Goal: Book appointment/travel/reservation

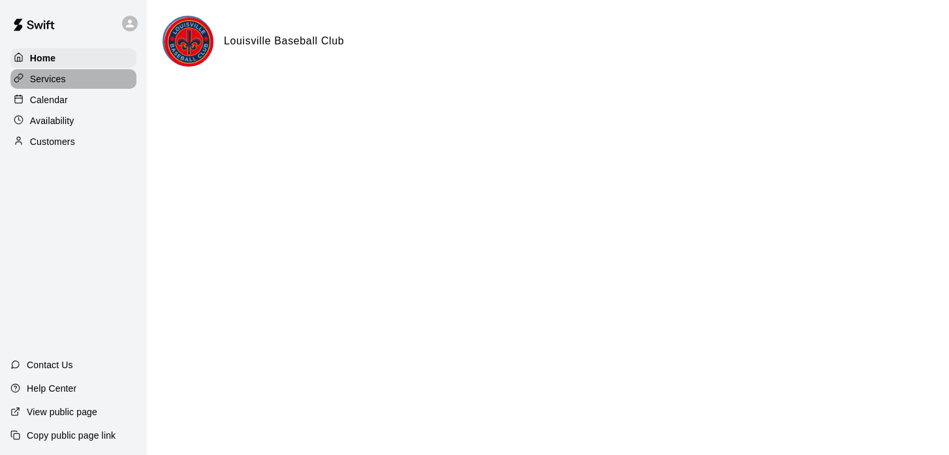
click at [66, 78] on div "Services" at bounding box center [73, 79] width 126 height 20
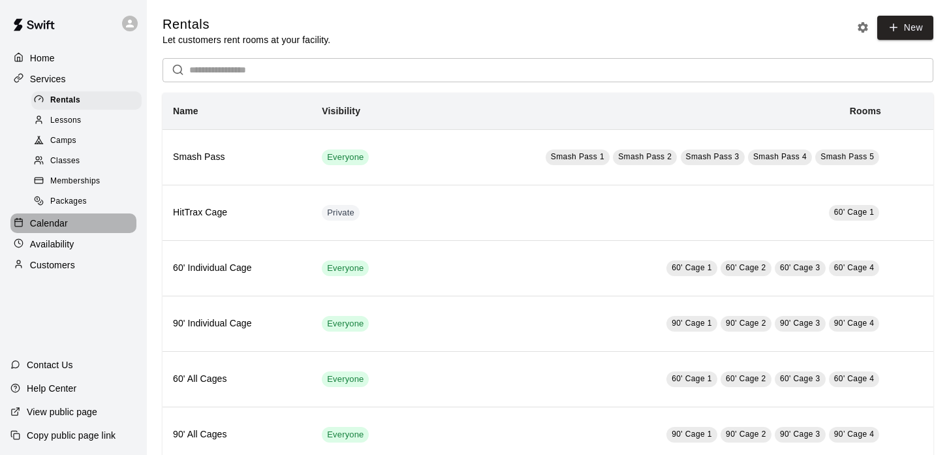
click at [67, 223] on p "Calendar" at bounding box center [49, 223] width 38 height 13
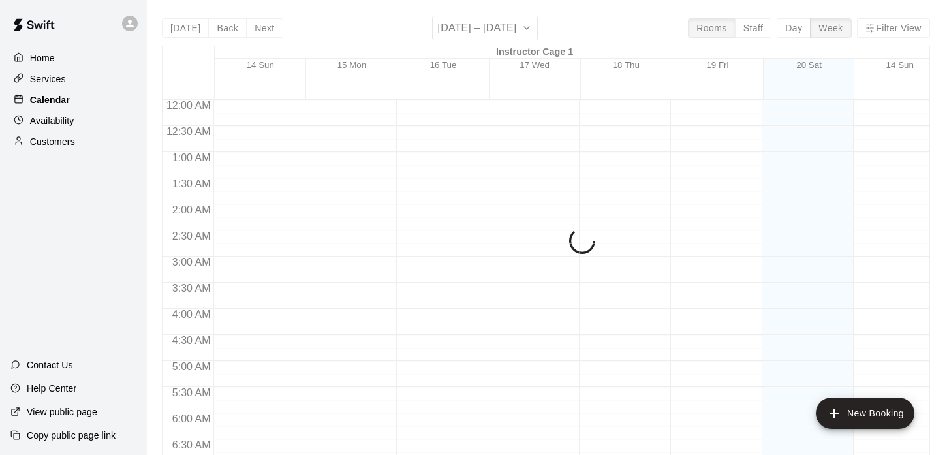
scroll to position [640, 0]
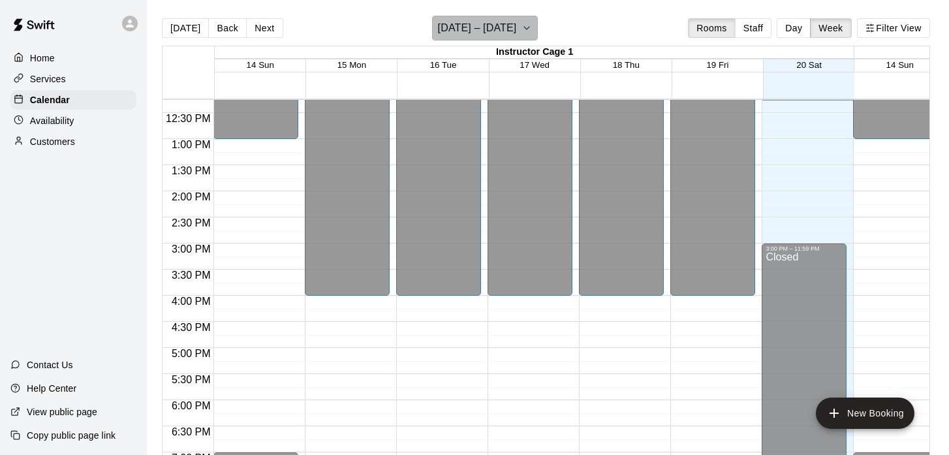
click at [531, 30] on icon "button" at bounding box center [526, 28] width 10 height 16
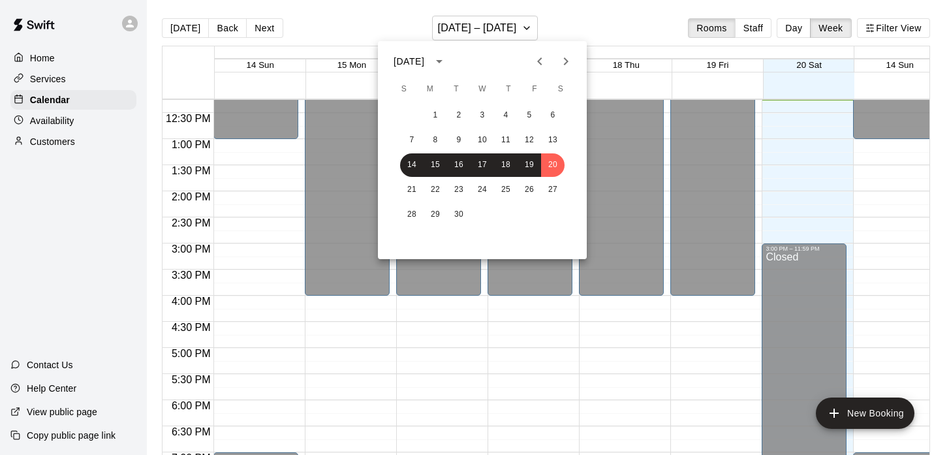
click at [530, 27] on div at bounding box center [474, 227] width 949 height 455
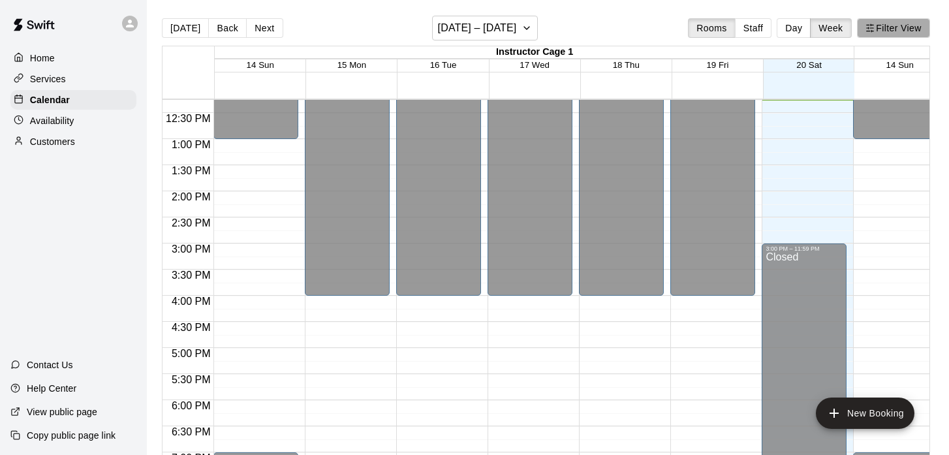
click at [890, 29] on button "Filter View" at bounding box center [893, 28] width 73 height 20
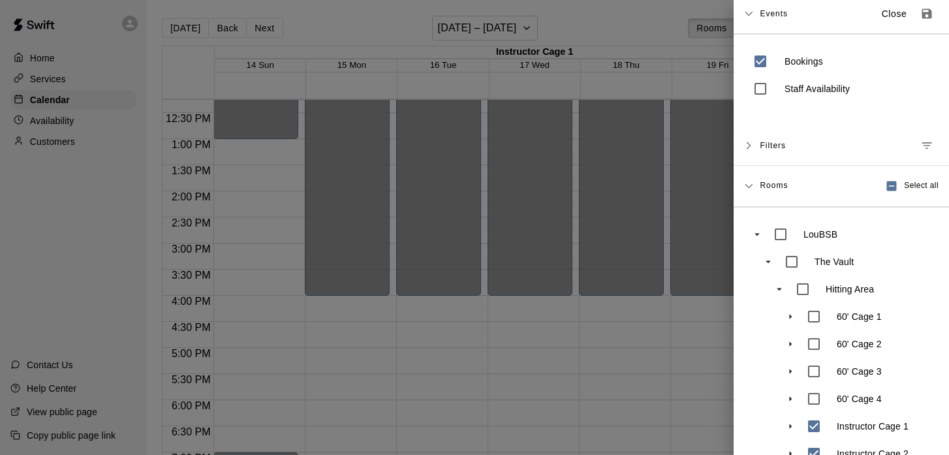
scroll to position [0, 0]
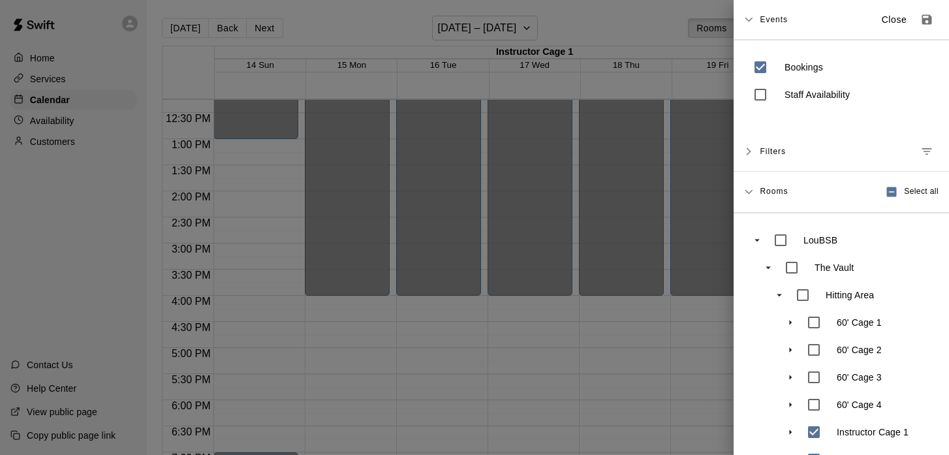
click at [878, 19] on button "Close" at bounding box center [894, 20] width 42 height 22
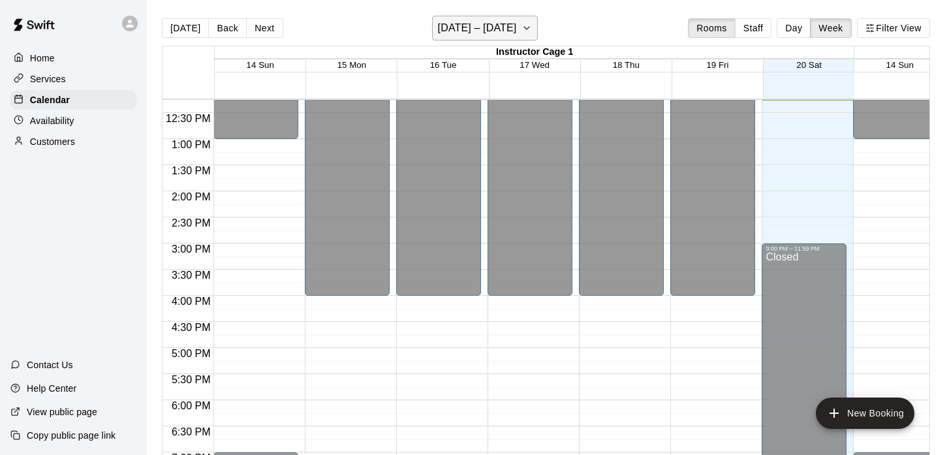
click at [525, 23] on button "September 14 – 20" at bounding box center [485, 28] width 106 height 25
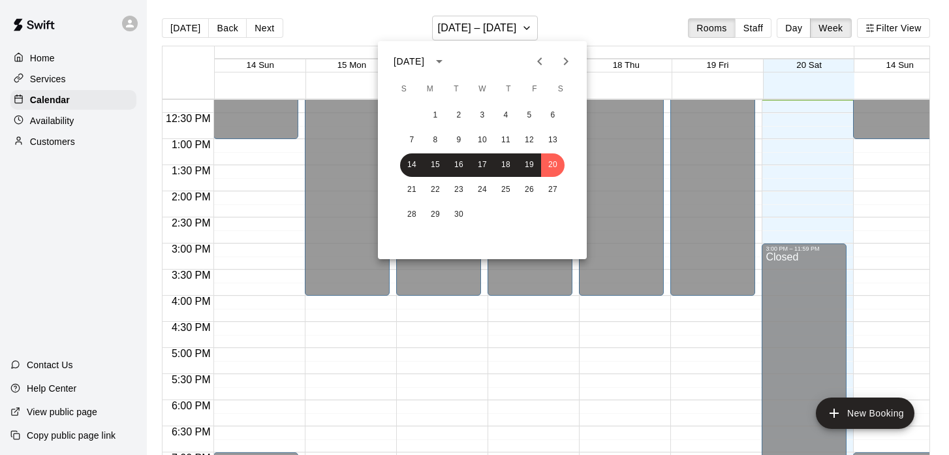
click at [568, 60] on icon "Next month" at bounding box center [566, 62] width 16 height 16
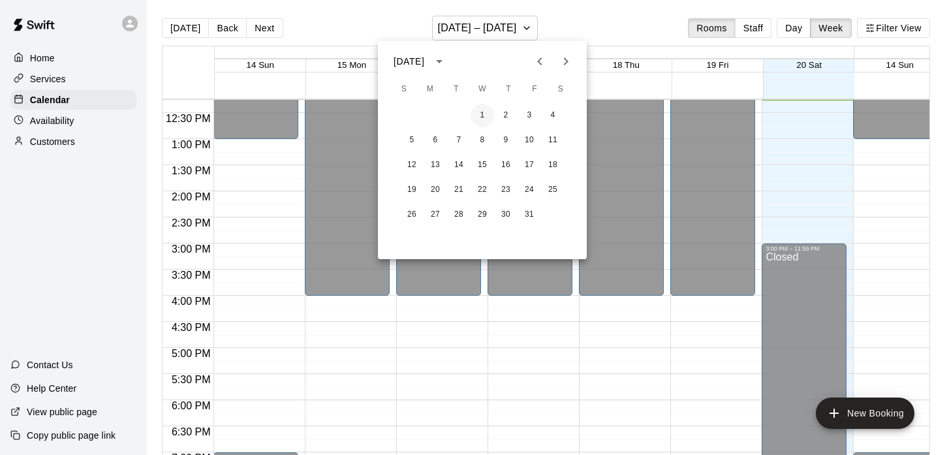
click at [484, 111] on button "1" at bounding box center [482, 115] width 23 height 23
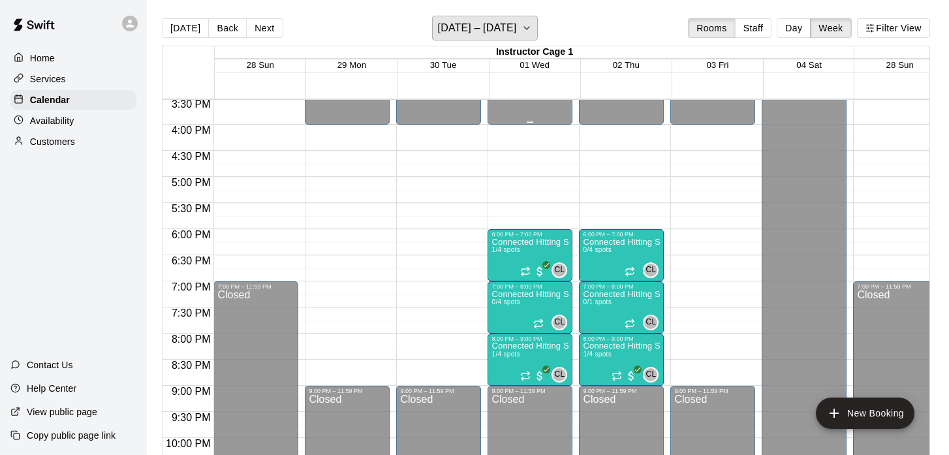
scroll to position [811, 0]
click at [898, 20] on button "Filter View" at bounding box center [893, 28] width 73 height 20
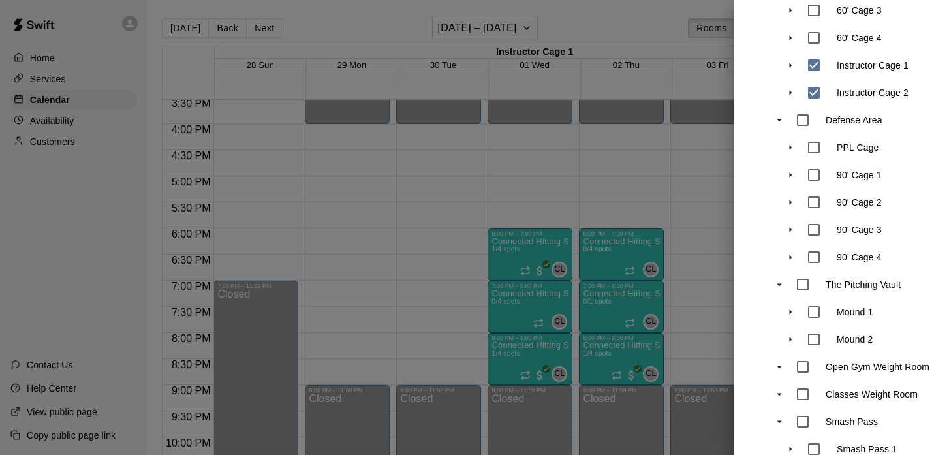
scroll to position [0, 0]
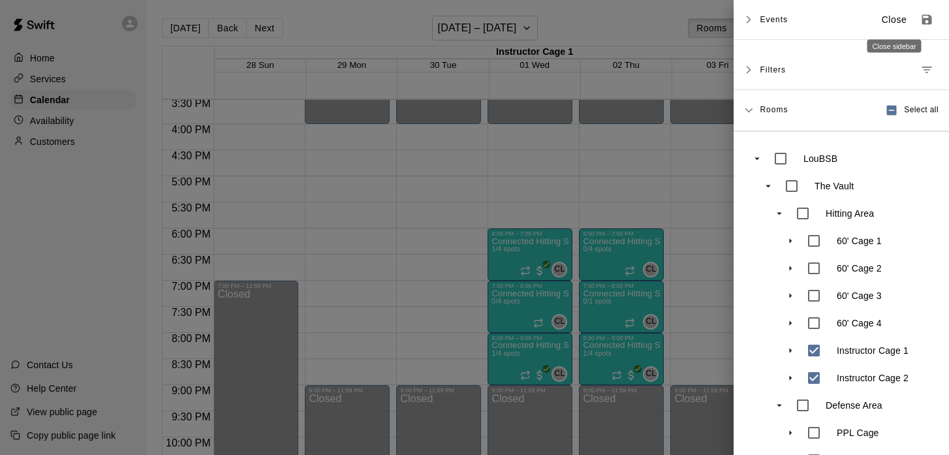
click at [887, 22] on p "Close" at bounding box center [894, 20] width 25 height 14
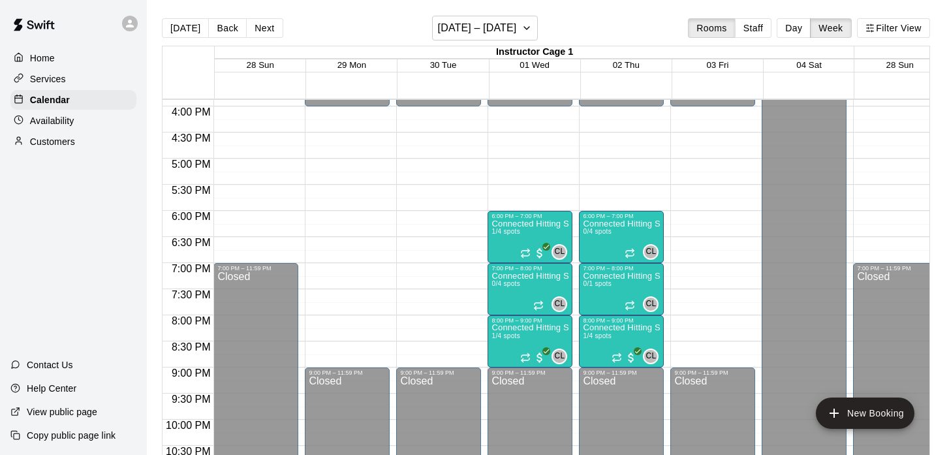
scroll to position [844, 0]
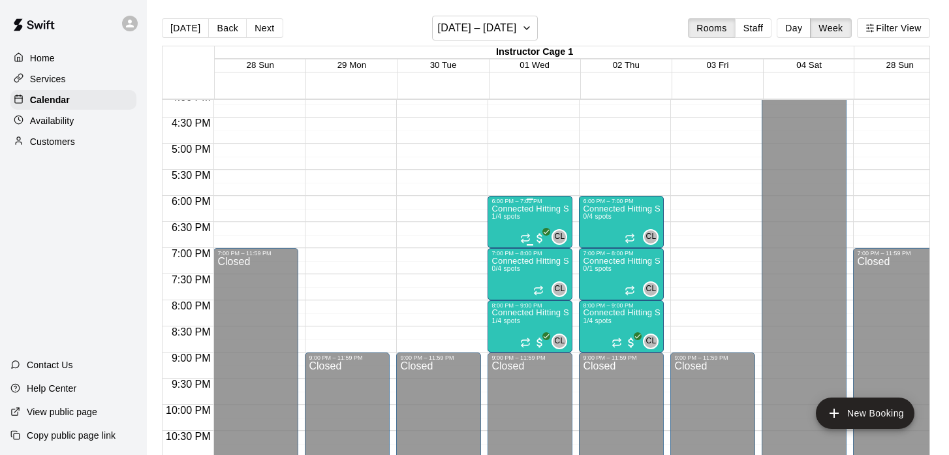
click at [538, 230] on div "CL 0" at bounding box center [543, 237] width 47 height 16
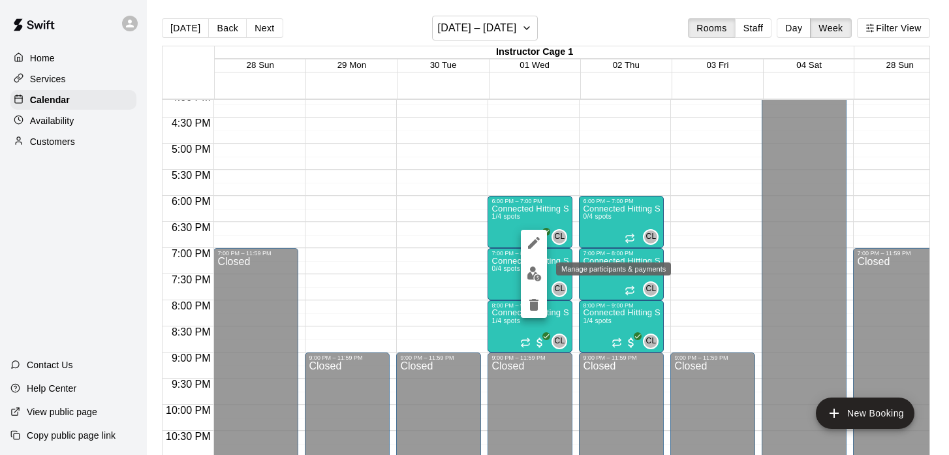
click at [535, 274] on img "edit" at bounding box center [534, 273] width 15 height 15
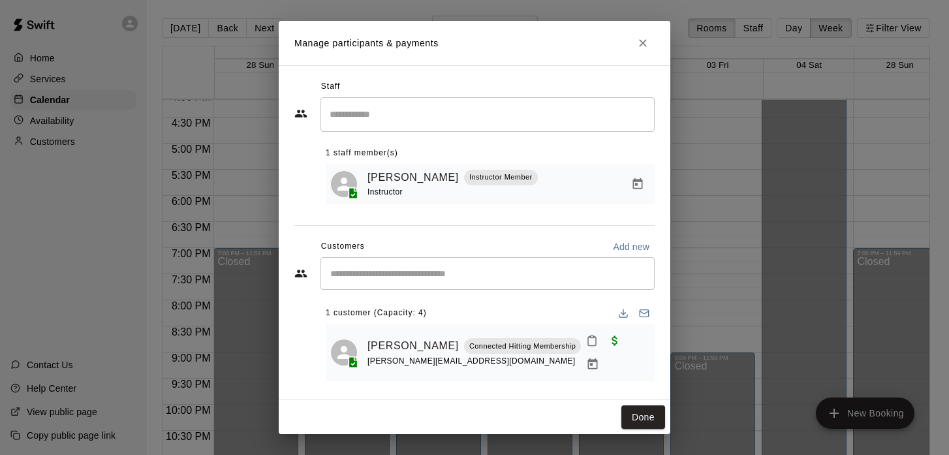
click at [646, 42] on icon "Close" at bounding box center [642, 43] width 13 height 13
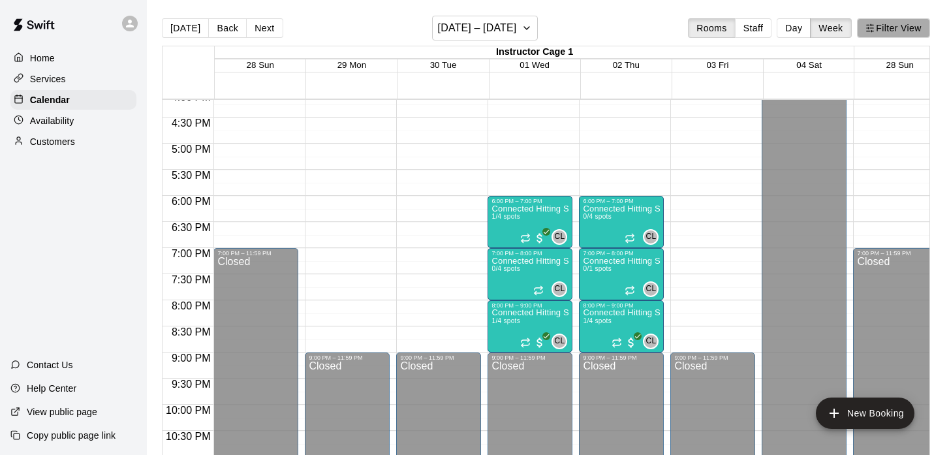
click at [889, 27] on button "Filter View" at bounding box center [893, 28] width 73 height 20
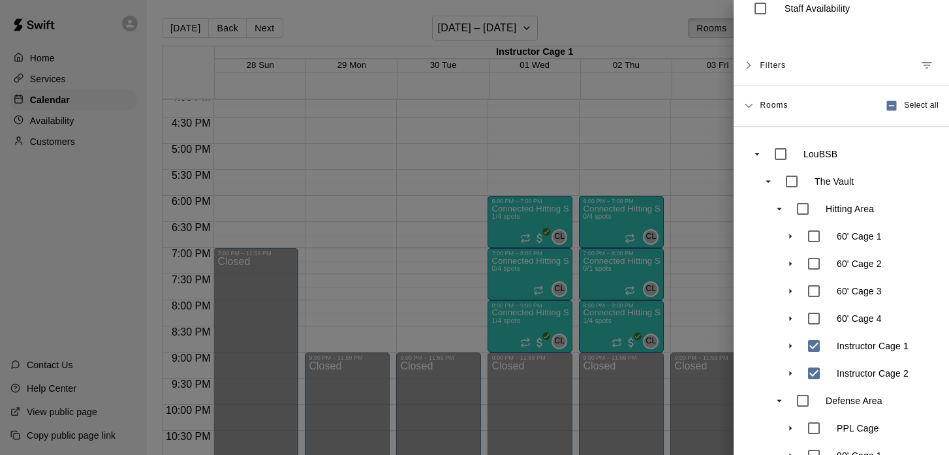
scroll to position [0, 0]
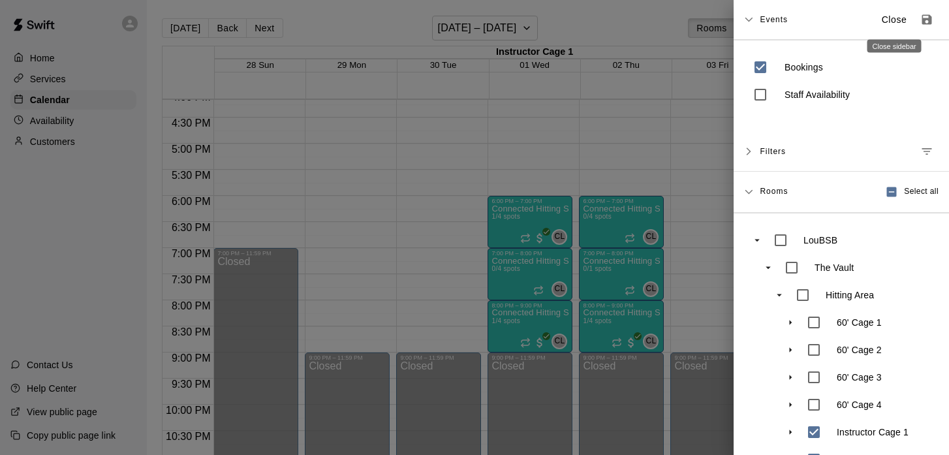
click at [890, 22] on p "Close" at bounding box center [894, 20] width 25 height 14
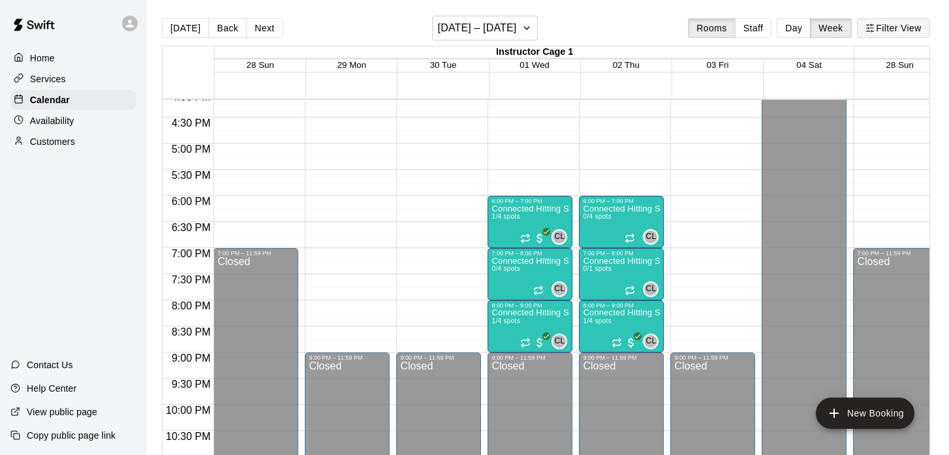
click at [892, 32] on button "Filter View" at bounding box center [893, 28] width 73 height 20
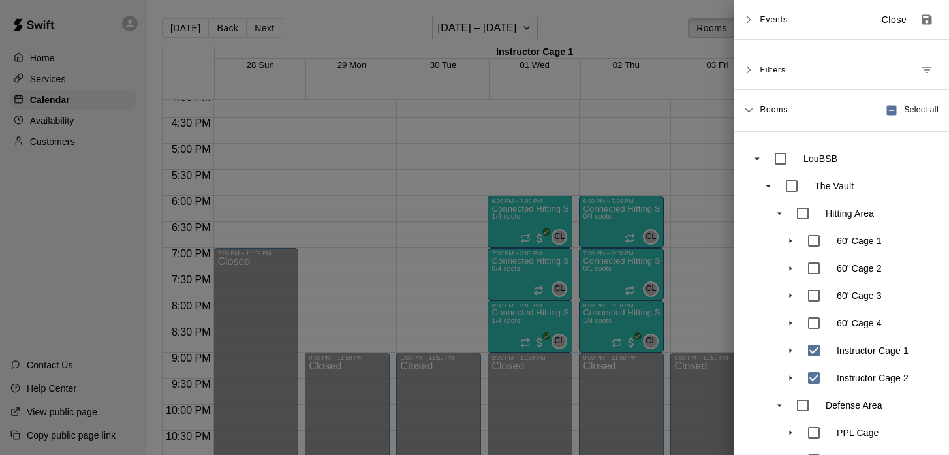
click at [677, 153] on div at bounding box center [474, 227] width 949 height 455
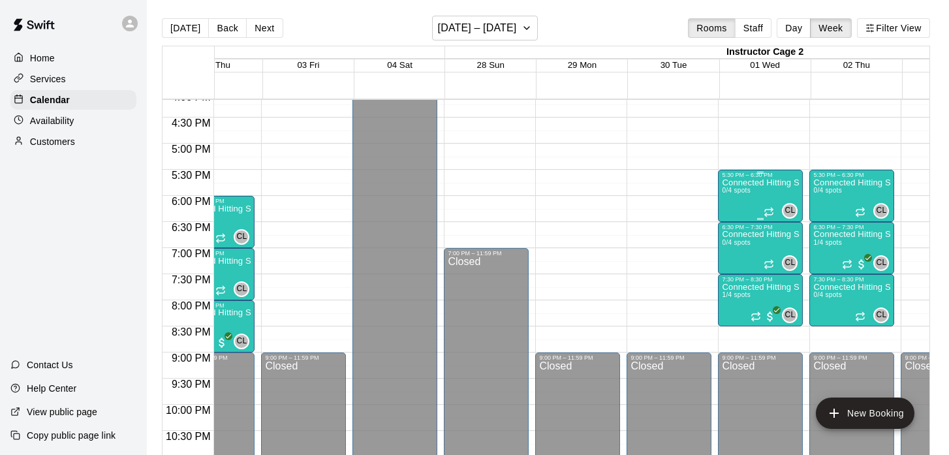
scroll to position [0, 358]
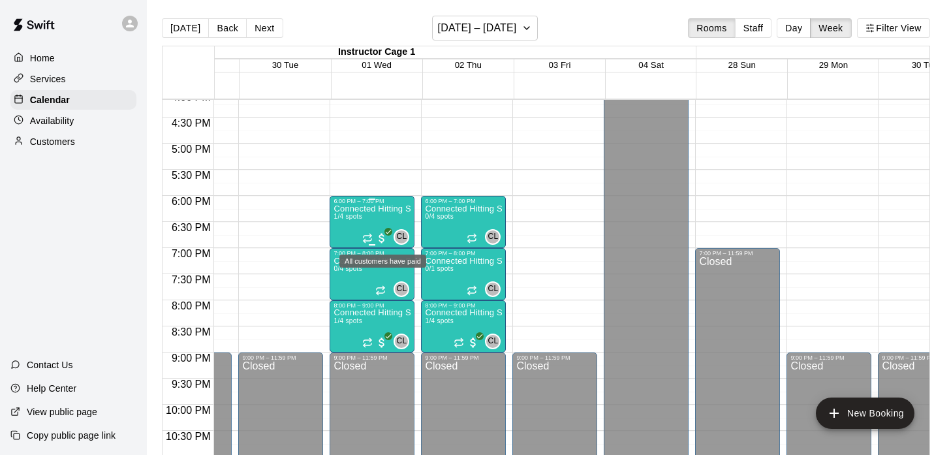
click at [384, 237] on span "All customers have paid" at bounding box center [381, 238] width 13 height 13
click at [380, 214] on div at bounding box center [474, 227] width 949 height 455
click at [380, 209] on p "Connected Hitting Session" at bounding box center [372, 209] width 77 height 0
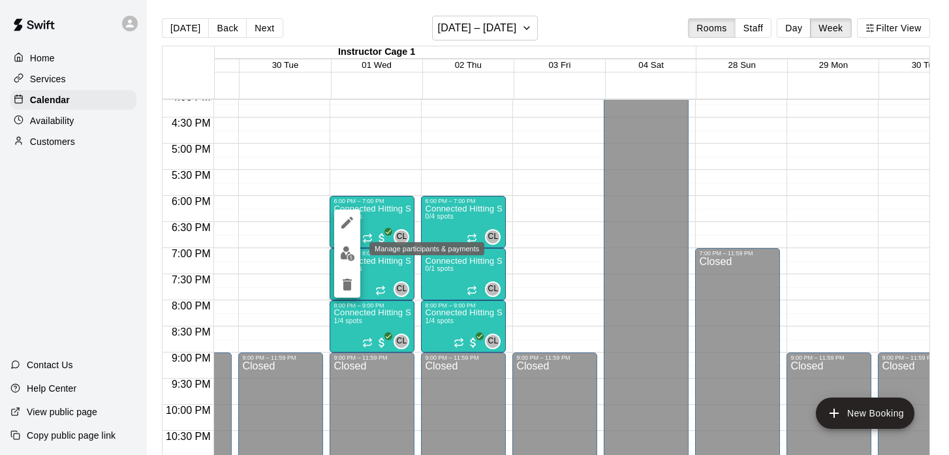
click at [339, 253] on button "edit" at bounding box center [347, 253] width 26 height 25
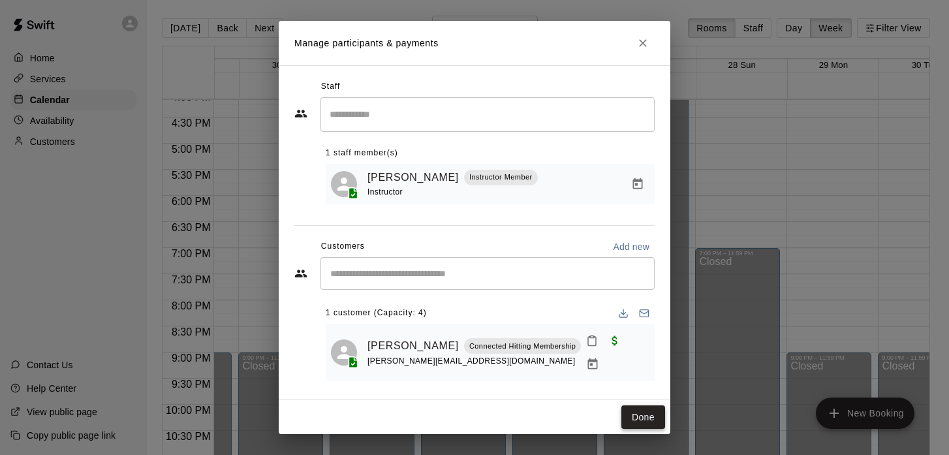
click at [642, 407] on button "Done" at bounding box center [643, 417] width 44 height 24
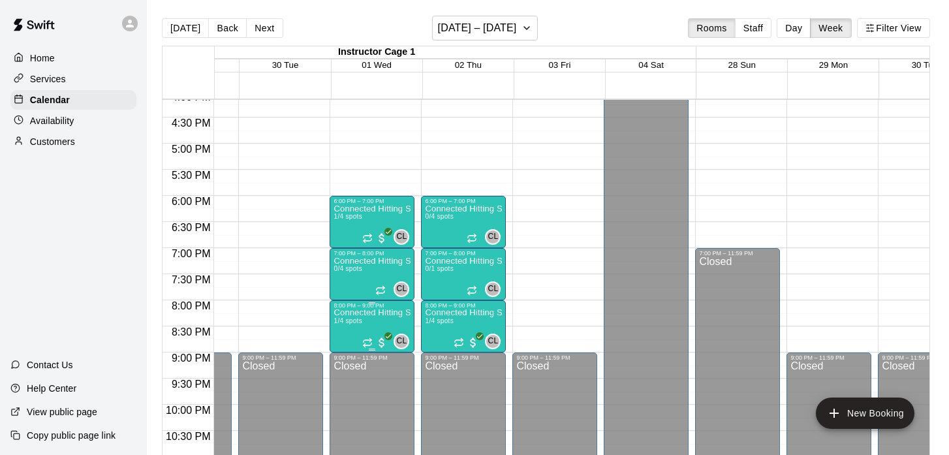
click at [377, 313] on p "Connected Hitting Session" at bounding box center [372, 313] width 77 height 0
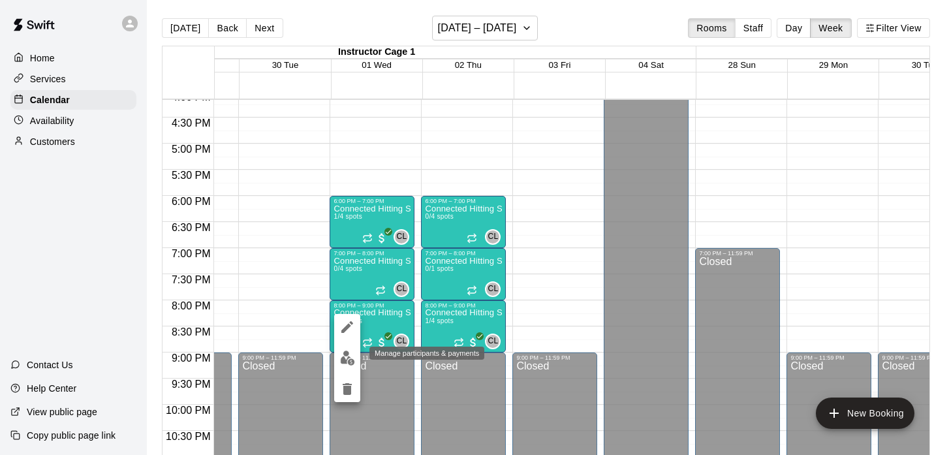
click at [347, 355] on img "edit" at bounding box center [347, 357] width 15 height 15
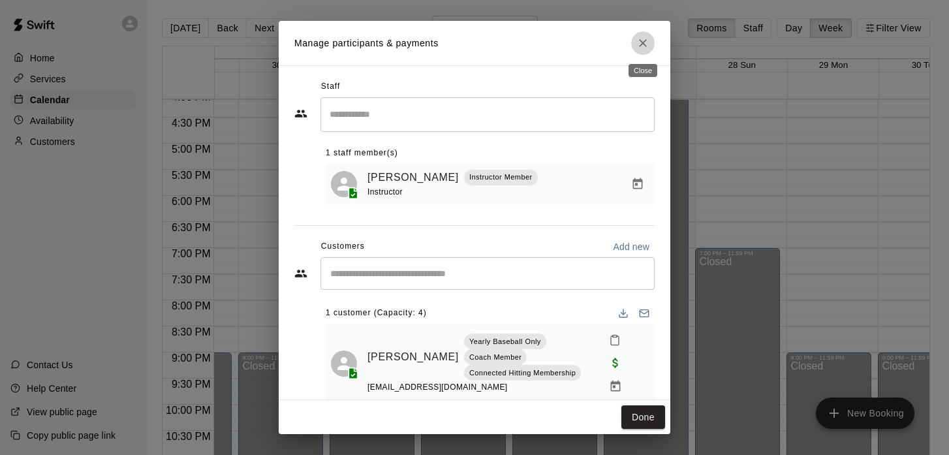
click at [644, 48] on icon "Close" at bounding box center [642, 43] width 13 height 13
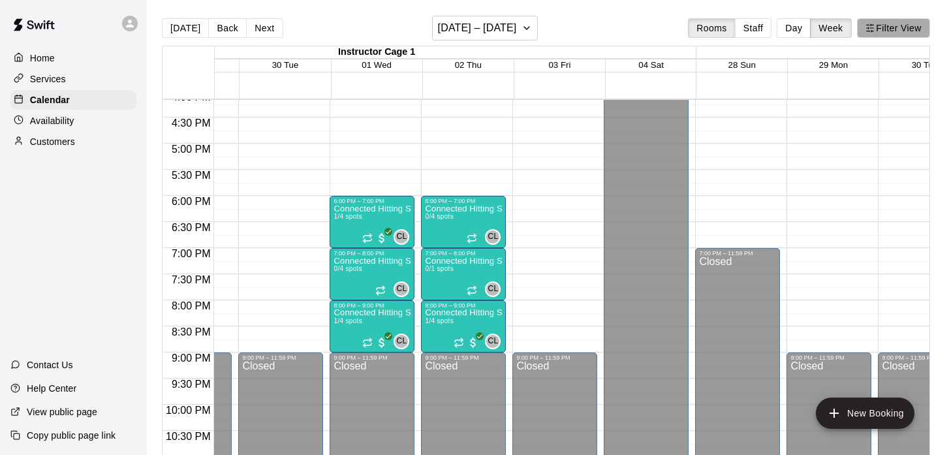
click at [899, 26] on button "Filter View" at bounding box center [893, 28] width 73 height 20
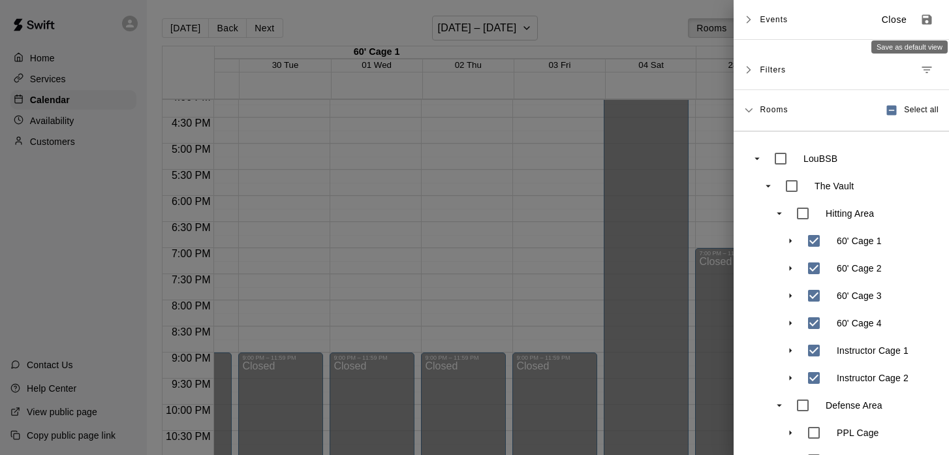
click at [924, 23] on icon "Save as default view" at bounding box center [927, 20] width 10 height 10
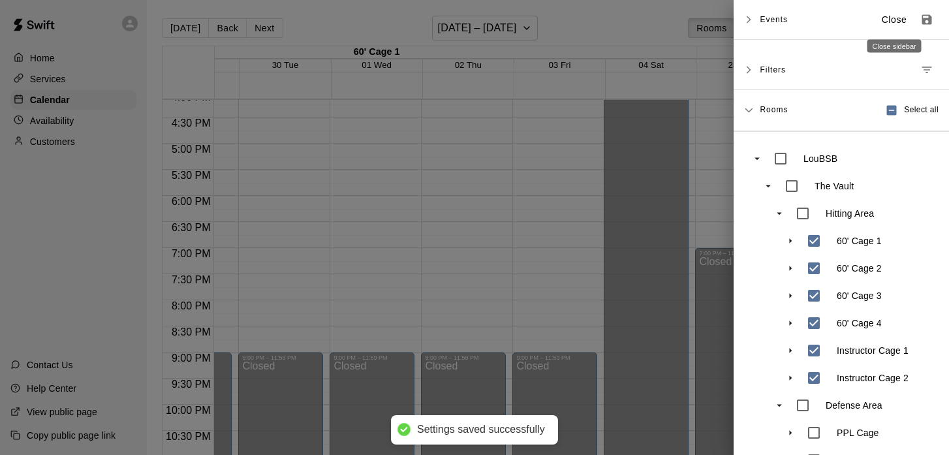
click at [890, 22] on p "Close" at bounding box center [894, 20] width 25 height 14
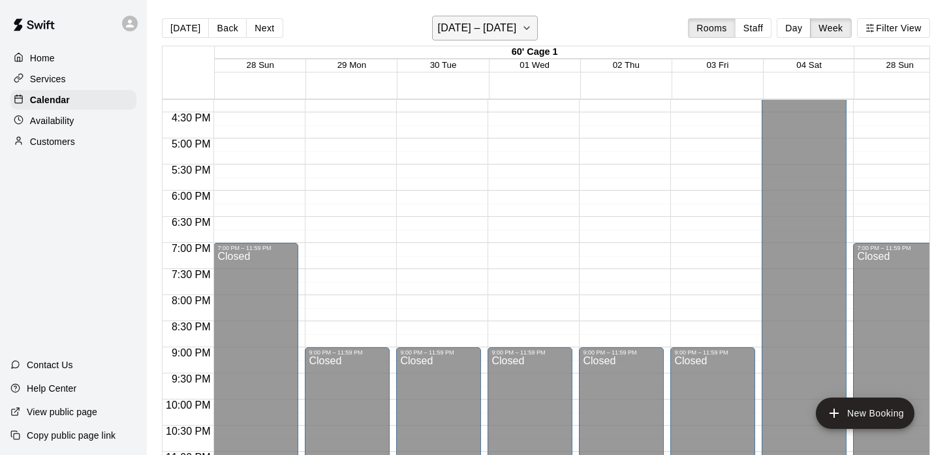
click at [538, 39] on button "September 28 – October 04" at bounding box center [485, 28] width 106 height 25
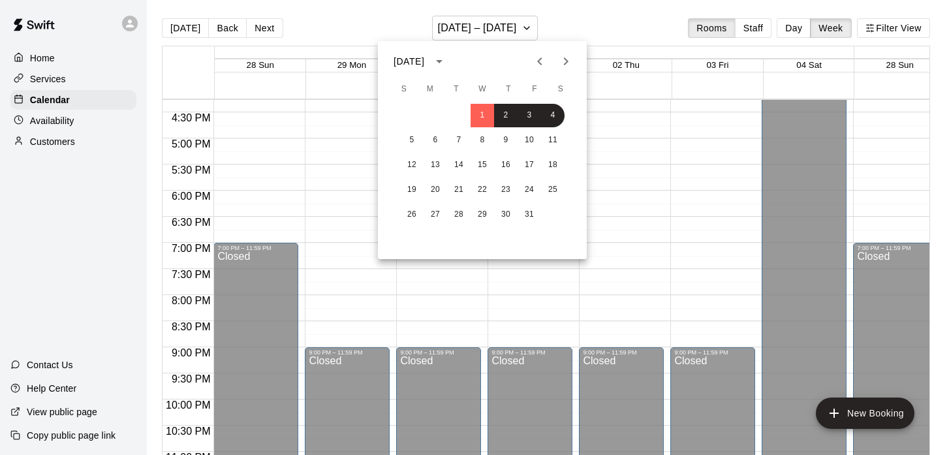
click at [270, 46] on div at bounding box center [474, 227] width 949 height 455
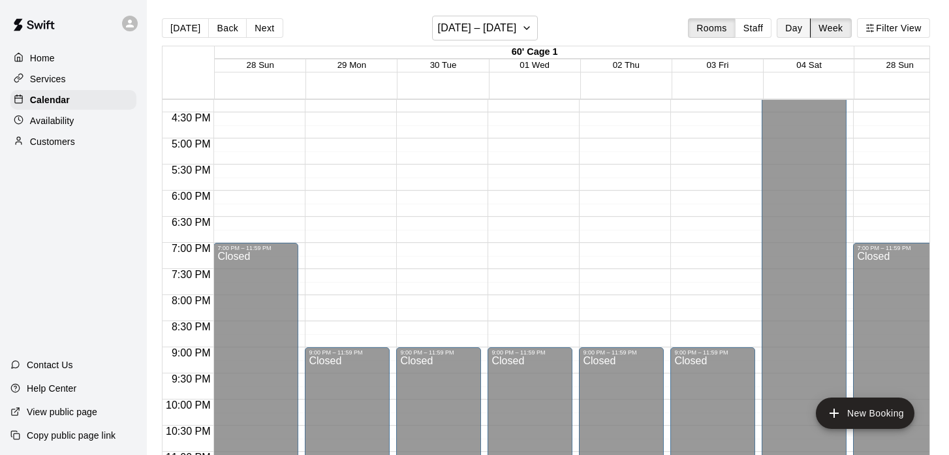
click at [787, 34] on button "Day" at bounding box center [794, 28] width 34 height 20
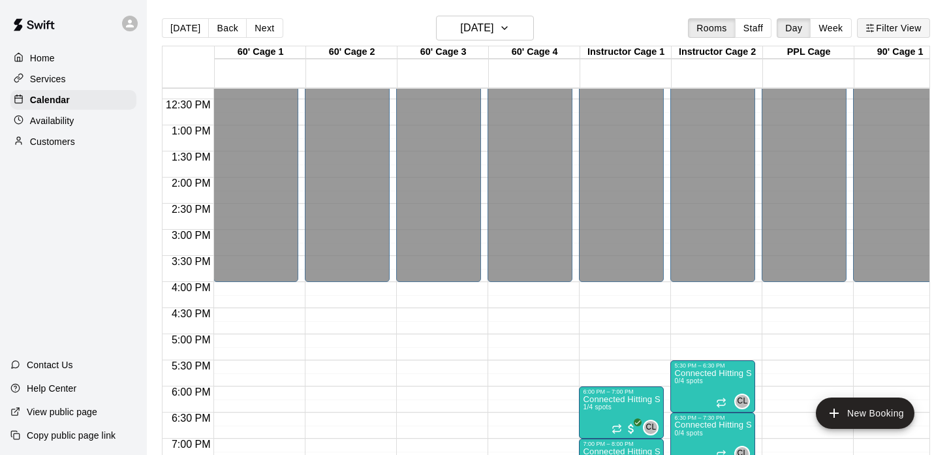
click at [901, 30] on button "Filter View" at bounding box center [893, 28] width 73 height 20
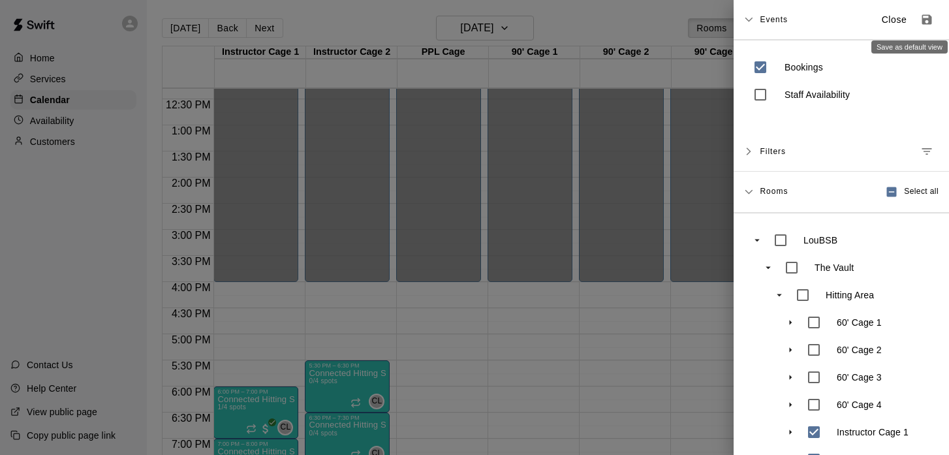
click at [931, 21] on icon "Save as default view" at bounding box center [927, 20] width 10 height 10
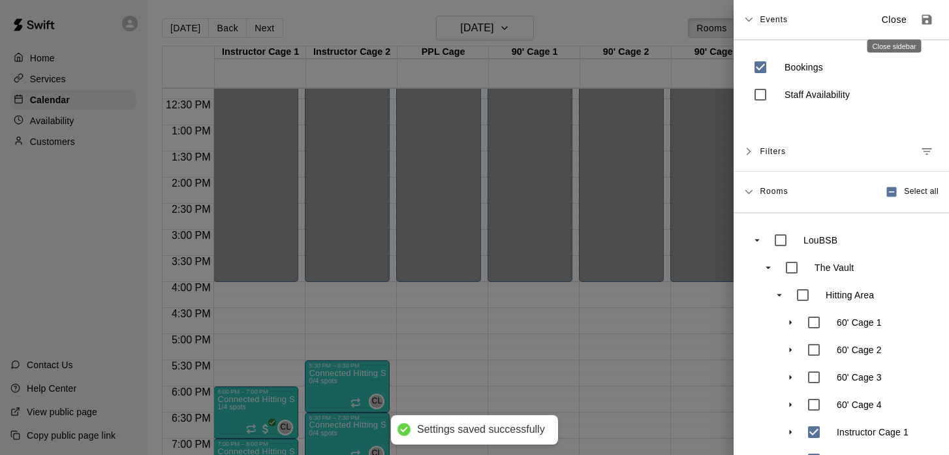
click at [885, 20] on p "Close" at bounding box center [894, 20] width 25 height 14
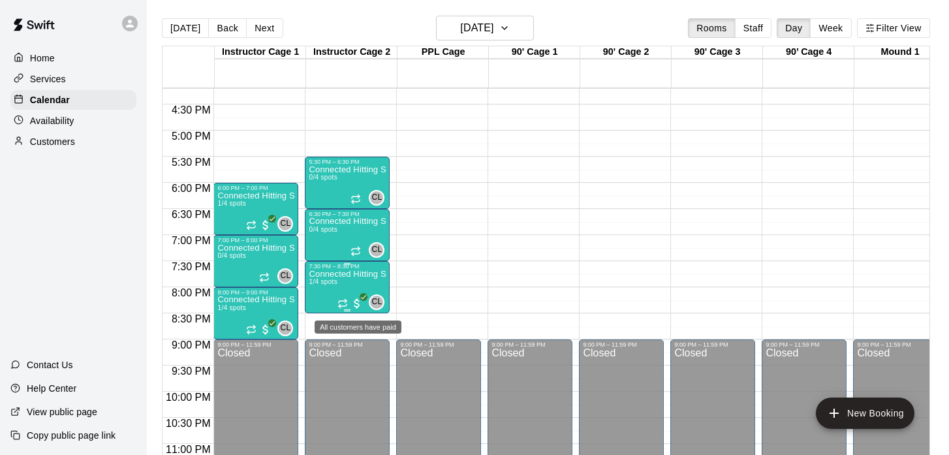
click at [357, 303] on span "All customers have paid" at bounding box center [356, 303] width 13 height 13
click at [423, 242] on div at bounding box center [474, 227] width 949 height 455
click at [357, 303] on span "All customers have paid" at bounding box center [356, 303] width 13 height 13
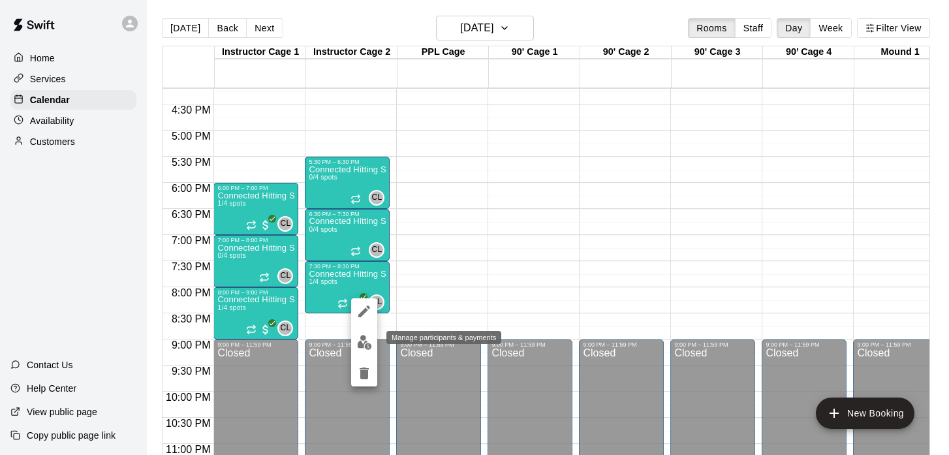
click at [362, 343] on img "edit" at bounding box center [364, 342] width 15 height 15
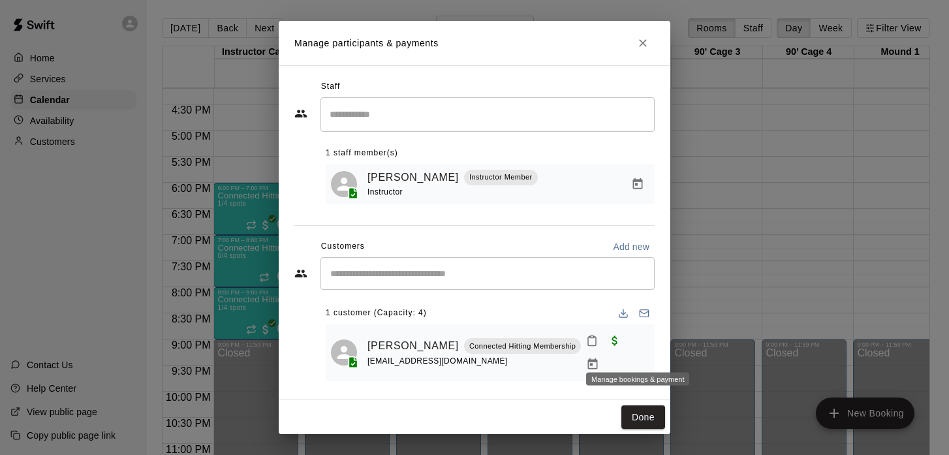
click at [599, 358] on icon "Manage bookings & payment" at bounding box center [592, 364] width 13 height 13
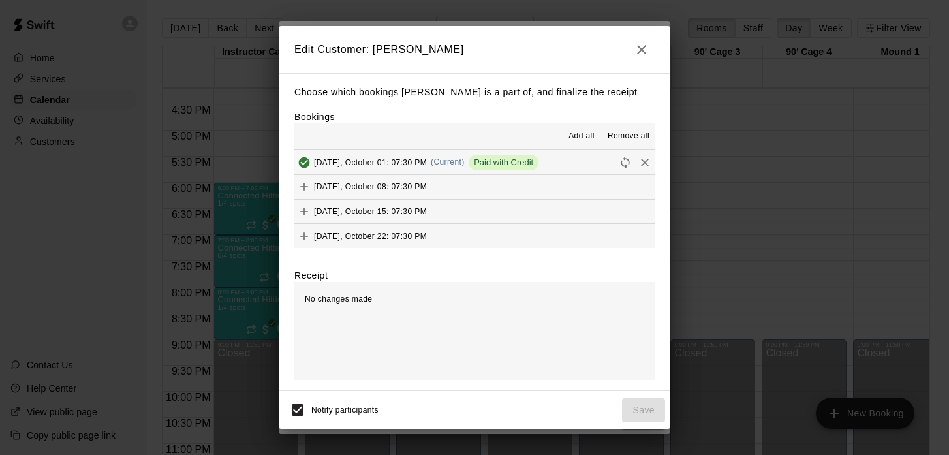
click at [643, 51] on icon "button" at bounding box center [641, 49] width 9 height 9
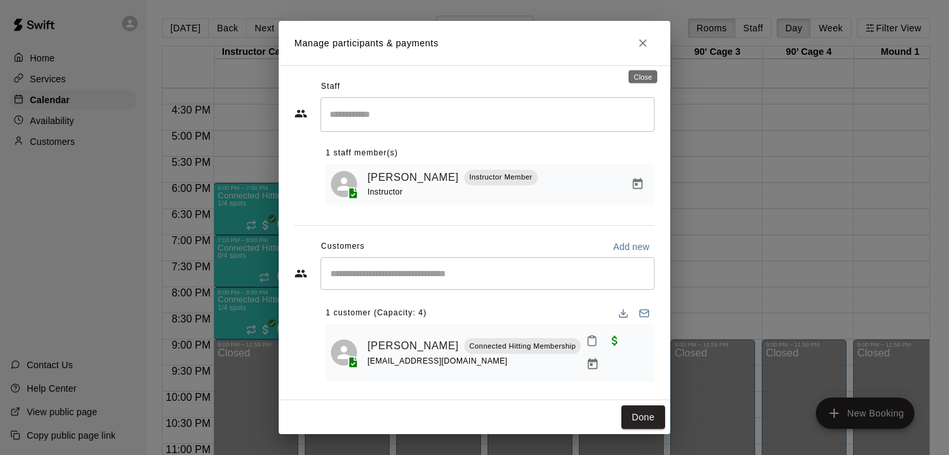
click at [641, 44] on icon "Close" at bounding box center [642, 43] width 13 height 13
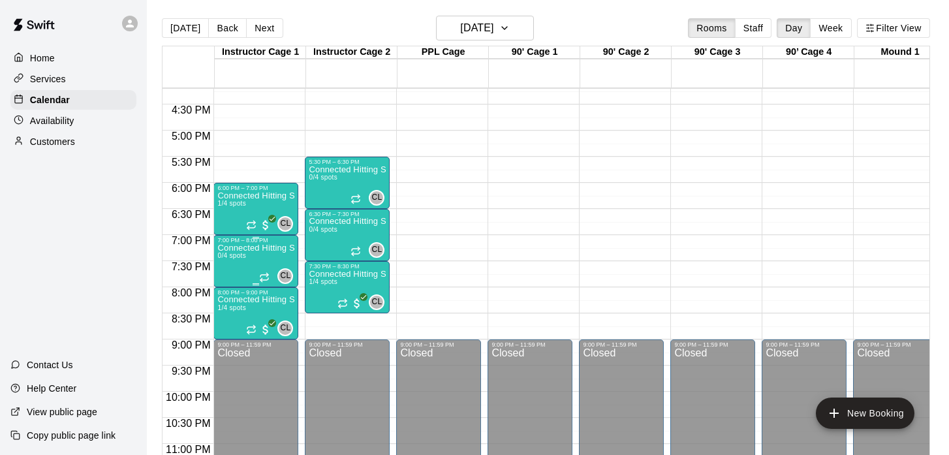
click at [229, 285] on img "edit" at bounding box center [231, 289] width 15 height 15
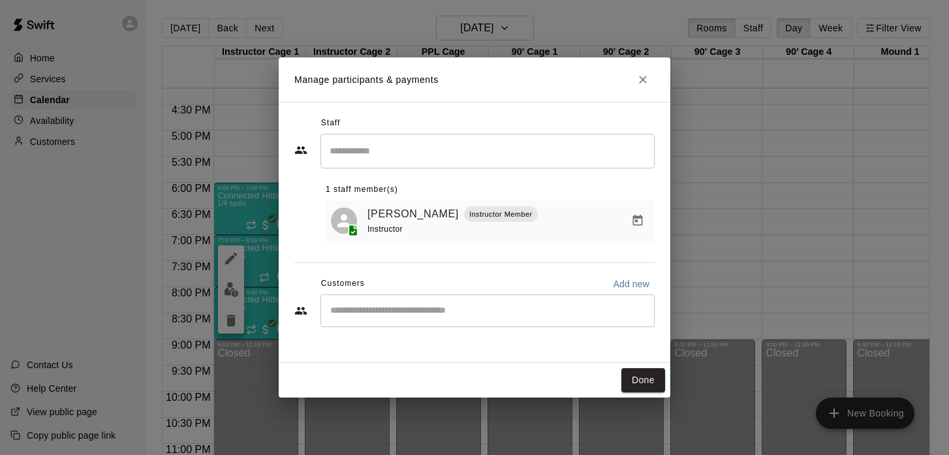
click at [386, 314] on input "Start typing to search customers..." at bounding box center [487, 310] width 322 height 13
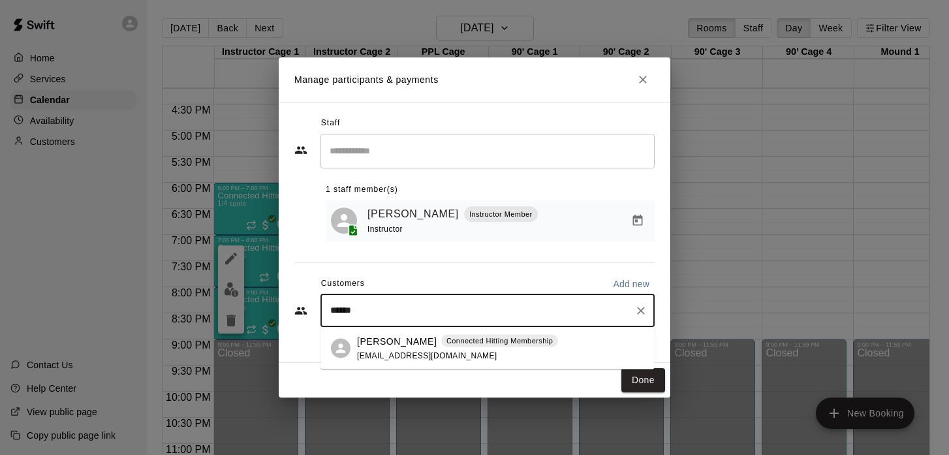
type input "******"
click at [508, 251] on div "Staff ​ 1 staff member(s) Colin Lyman Instructor Member Instructor Customers Ad…" at bounding box center [474, 226] width 360 height 226
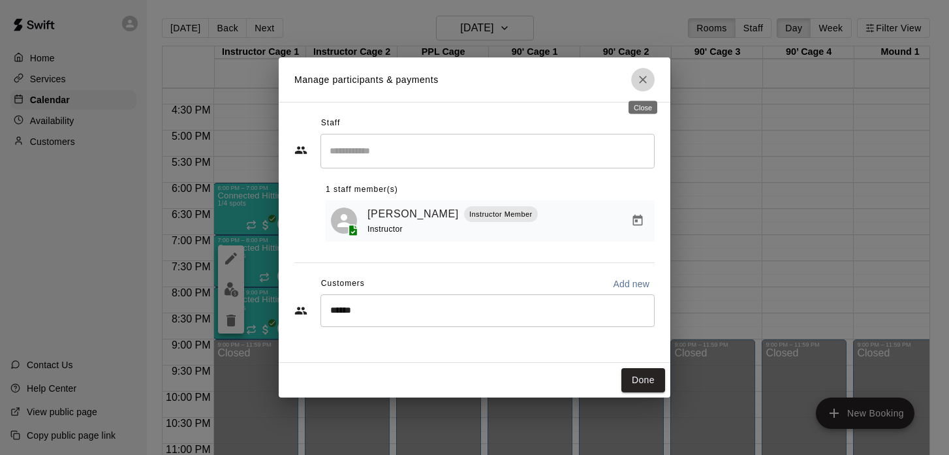
click at [640, 77] on icon "Close" at bounding box center [643, 80] width 8 height 8
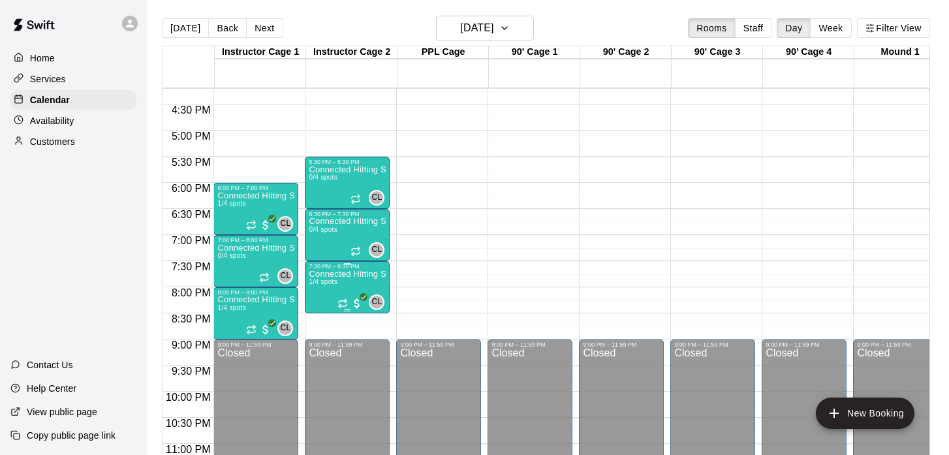
click at [360, 296] on icon "All customers have paid" at bounding box center [364, 297] width 8 height 8
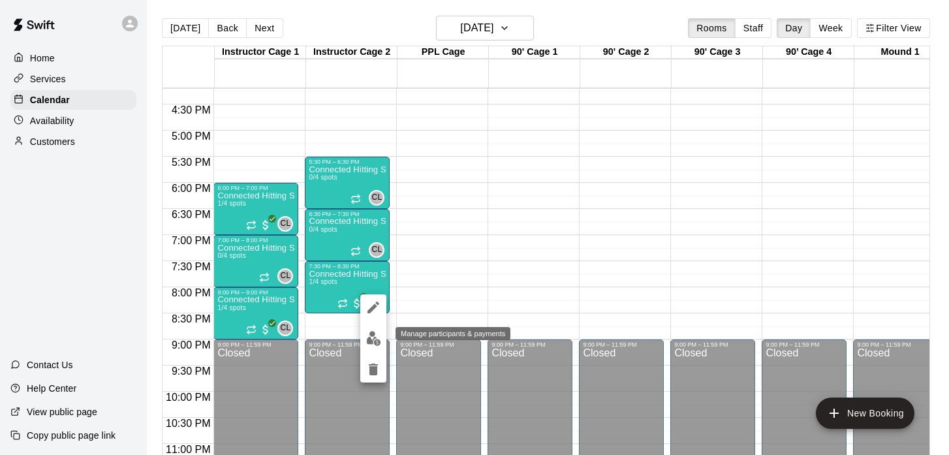
click at [377, 342] on img "edit" at bounding box center [373, 338] width 15 height 15
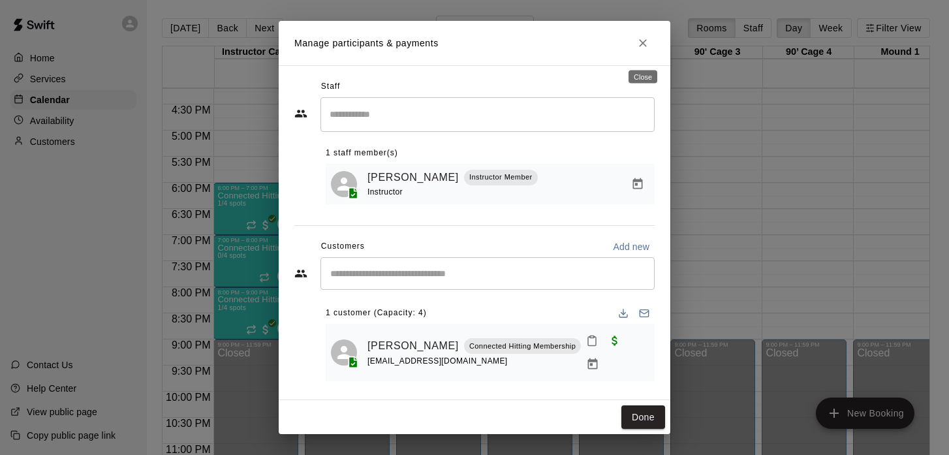
click at [643, 47] on icon "Close" at bounding box center [643, 43] width 8 height 8
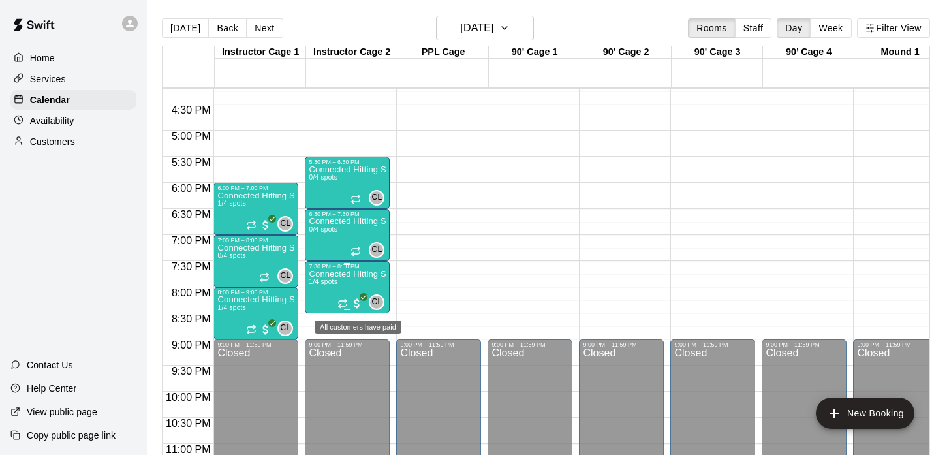
click at [359, 301] on span "All customers have paid" at bounding box center [356, 303] width 13 height 13
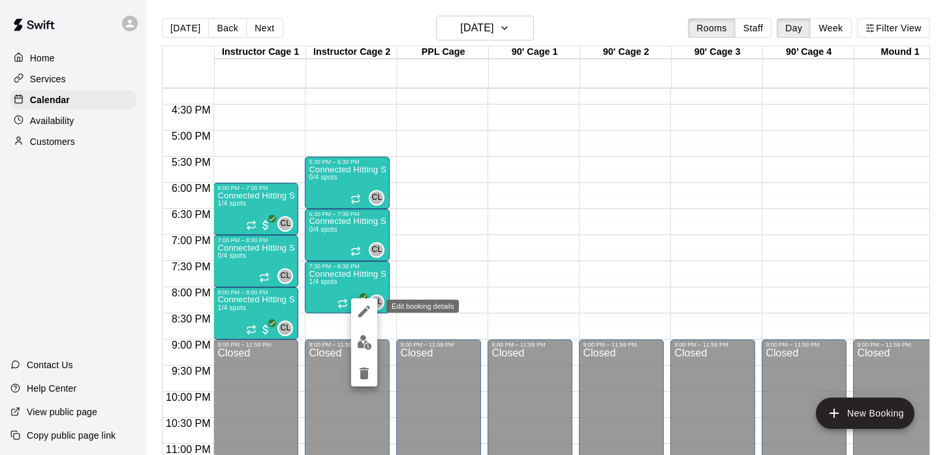
click at [364, 307] on icon "edit" at bounding box center [364, 311] width 16 height 16
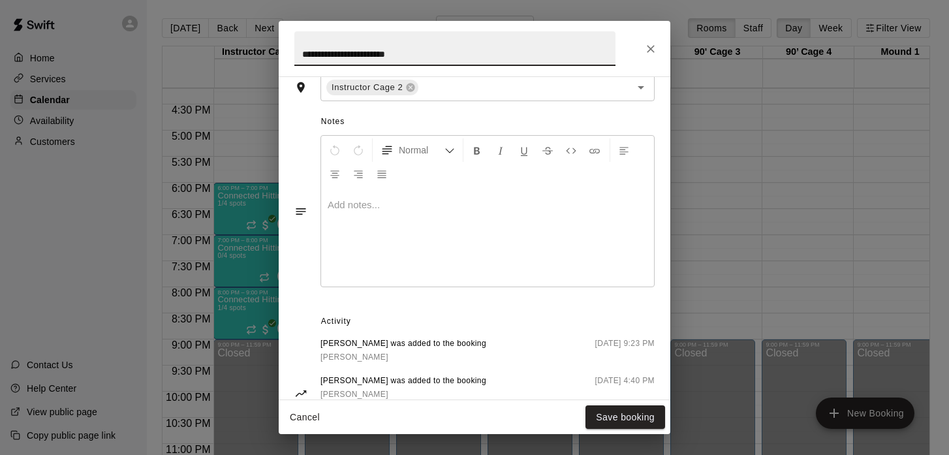
scroll to position [539, 0]
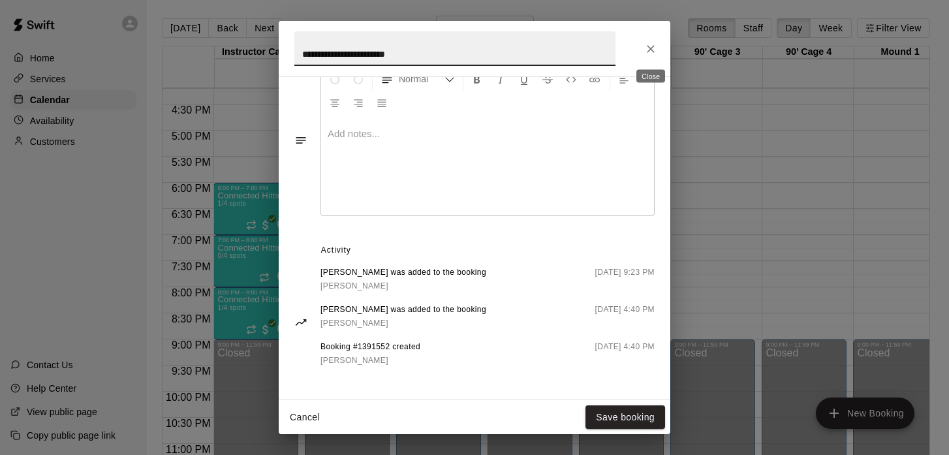
click at [647, 55] on icon "Close" at bounding box center [650, 48] width 13 height 13
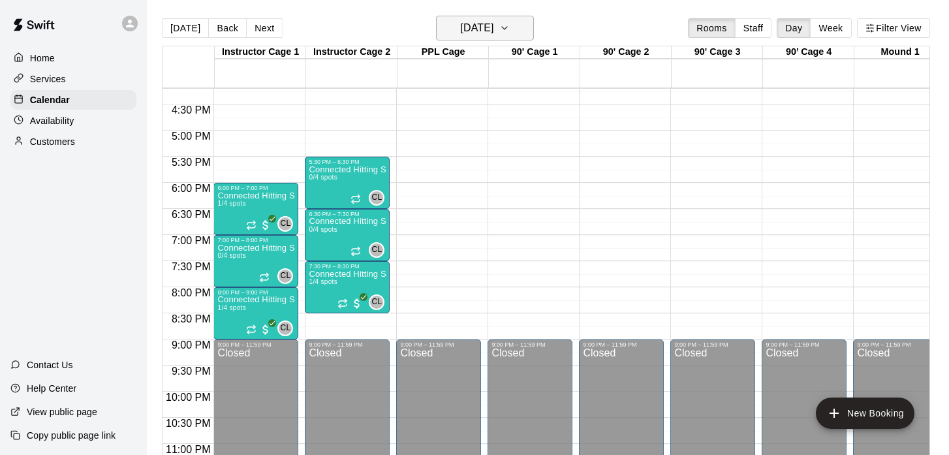
click at [523, 31] on button "Wednesday Oct 01" at bounding box center [485, 28] width 98 height 25
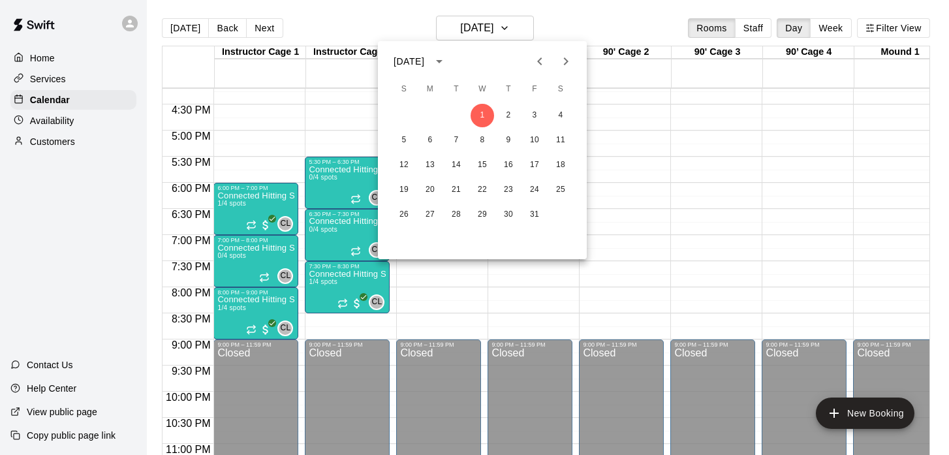
click at [561, 62] on icon "Next month" at bounding box center [566, 62] width 16 height 16
click at [454, 138] on button "4" at bounding box center [455, 140] width 23 height 23
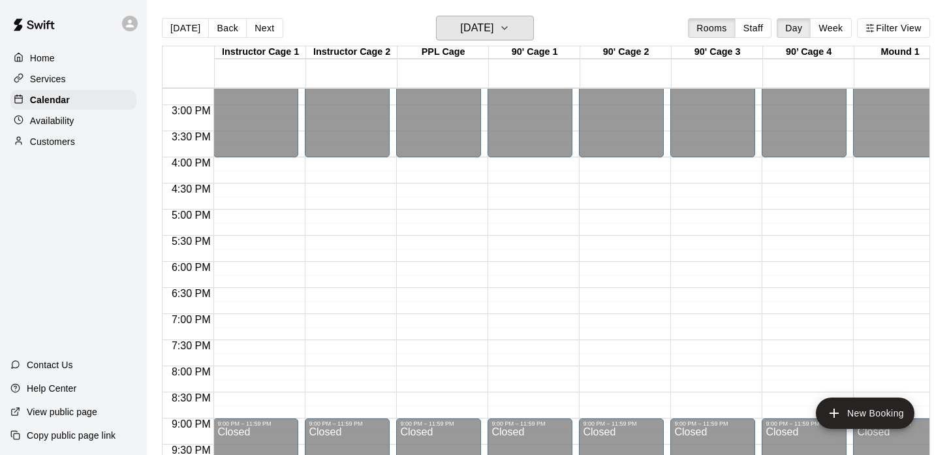
scroll to position [740, 0]
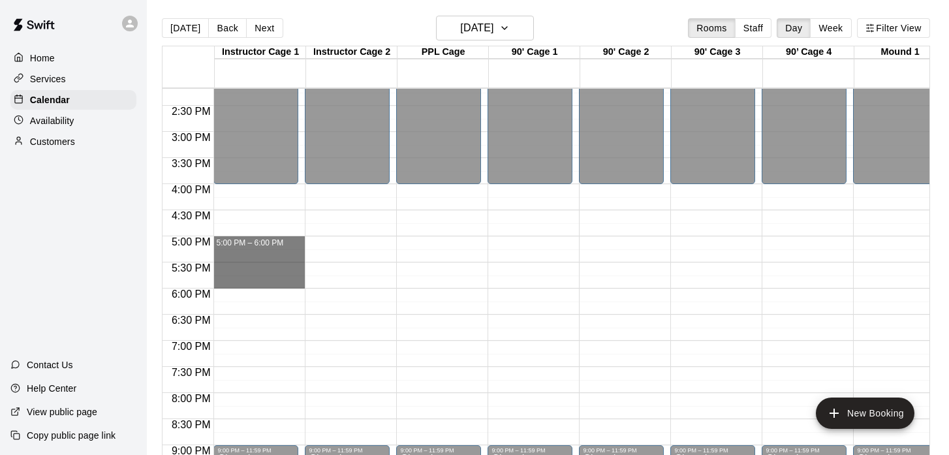
drag, startPoint x: 283, startPoint y: 241, endPoint x: 267, endPoint y: 288, distance: 50.4
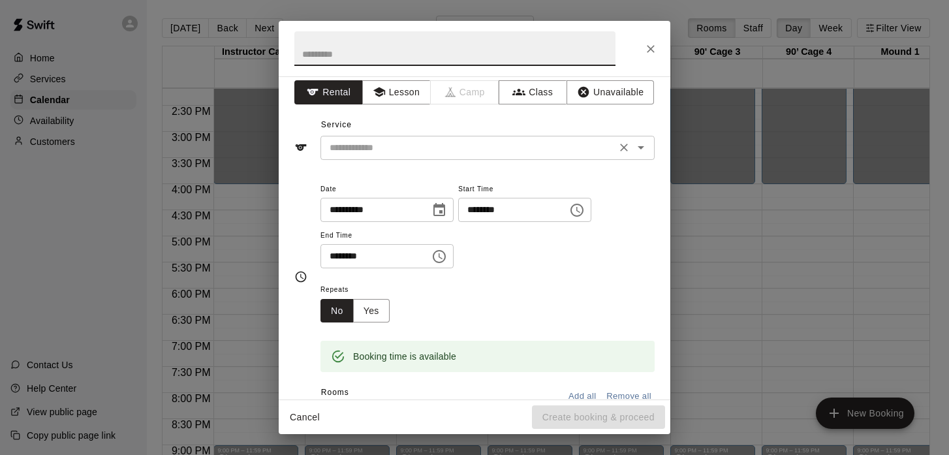
scroll to position [0, 0]
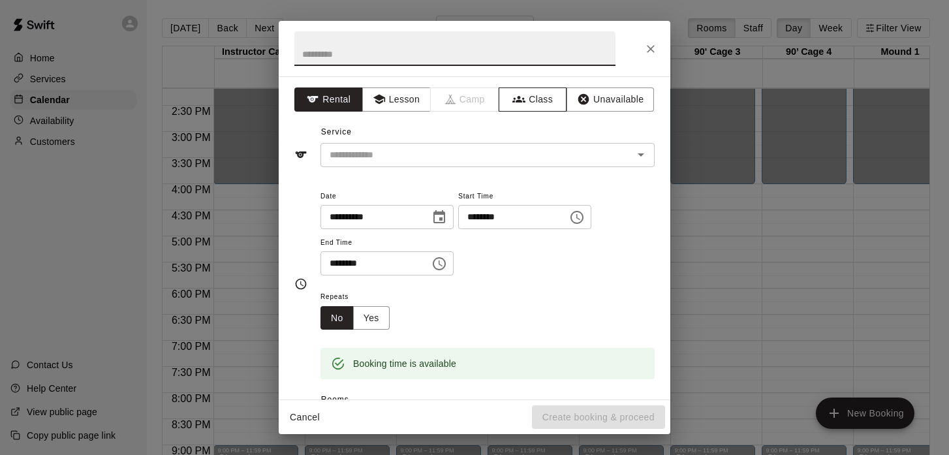
click at [544, 102] on button "Class" at bounding box center [533, 99] width 69 height 24
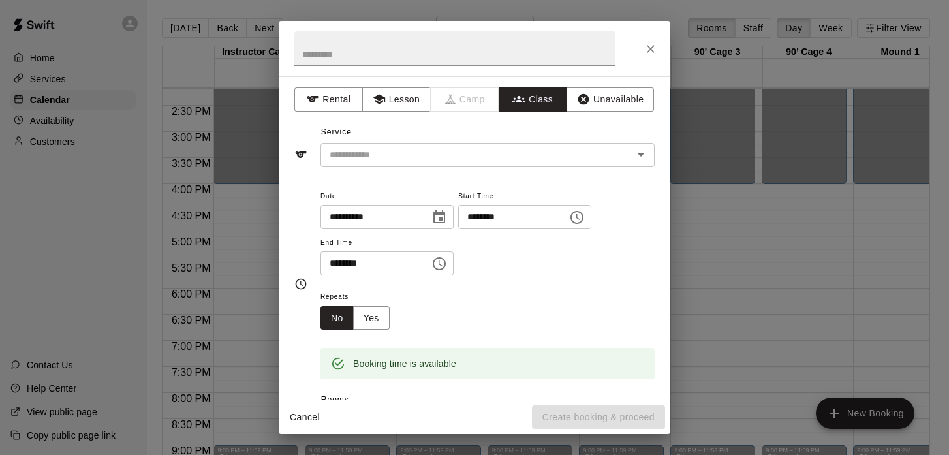
click at [617, 159] on input "text" at bounding box center [476, 155] width 305 height 16
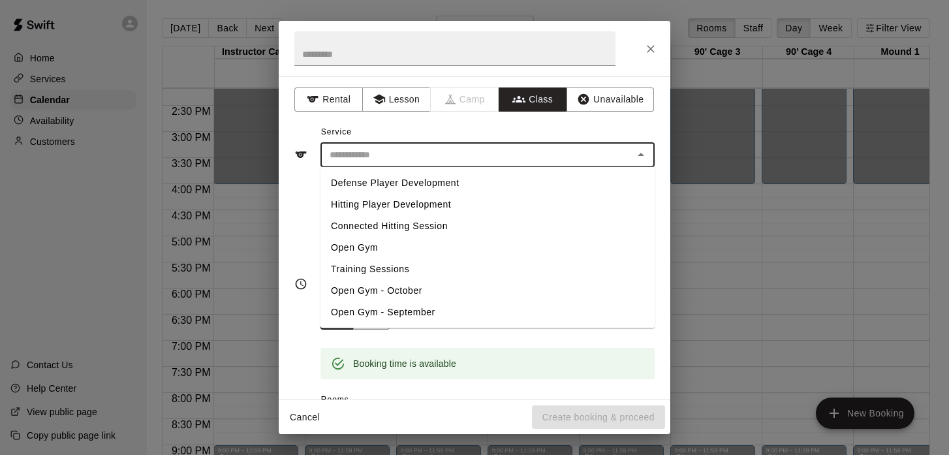
click at [423, 230] on li "Connected Hitting Session" at bounding box center [487, 226] width 334 height 22
type input "**********"
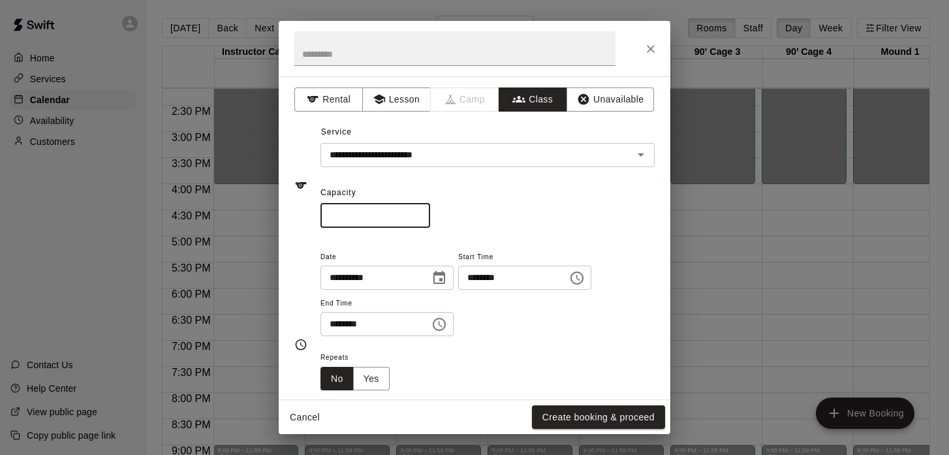
click at [370, 205] on input "*" at bounding box center [375, 216] width 110 height 24
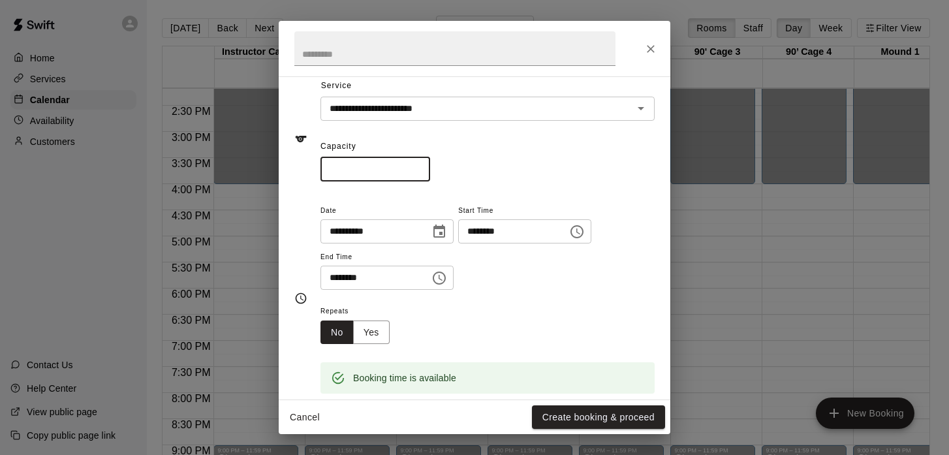
scroll to position [58, 0]
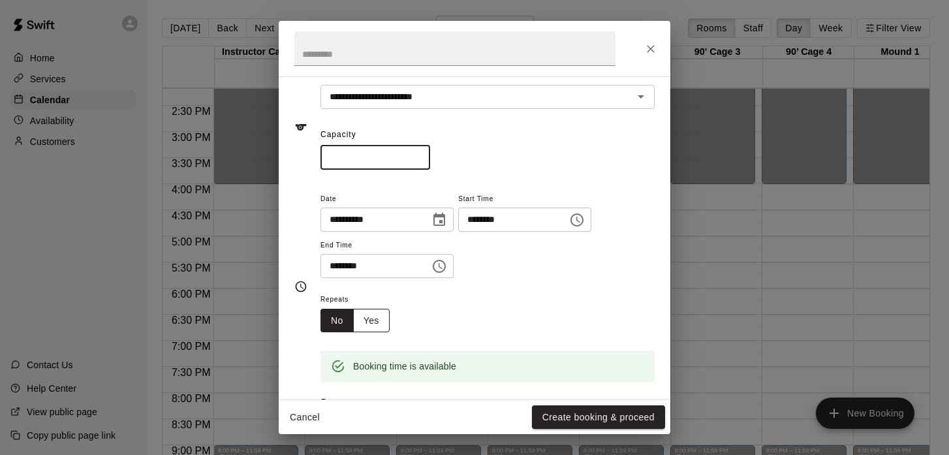
type input "*"
click at [377, 321] on button "Yes" at bounding box center [371, 321] width 37 height 24
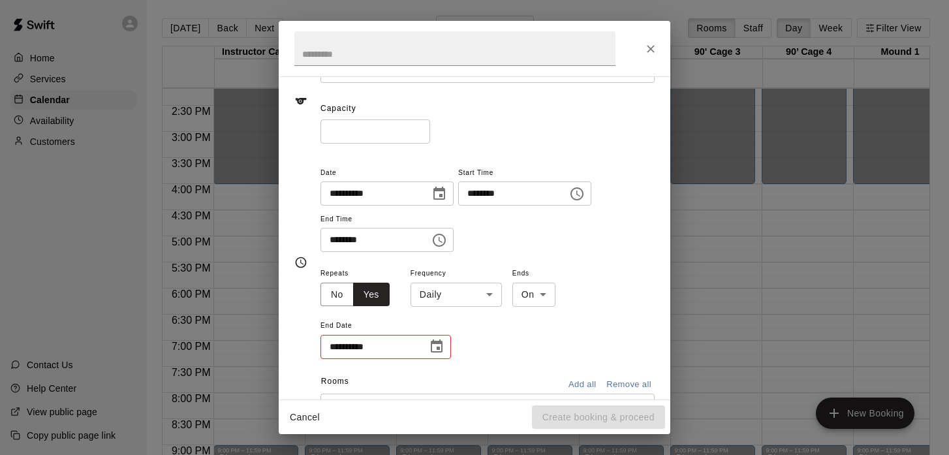
scroll to position [92, 0]
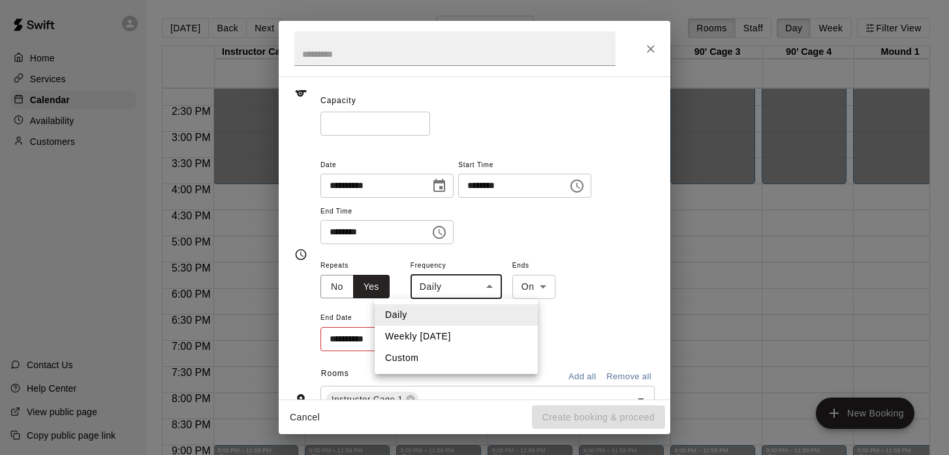
click at [488, 288] on body "Home Services Calendar Availability Customers Contact Us Help Center View publi…" at bounding box center [474, 238] width 949 height 476
click at [452, 341] on li "Weekly on Tuesday" at bounding box center [456, 337] width 163 height 22
type input "******"
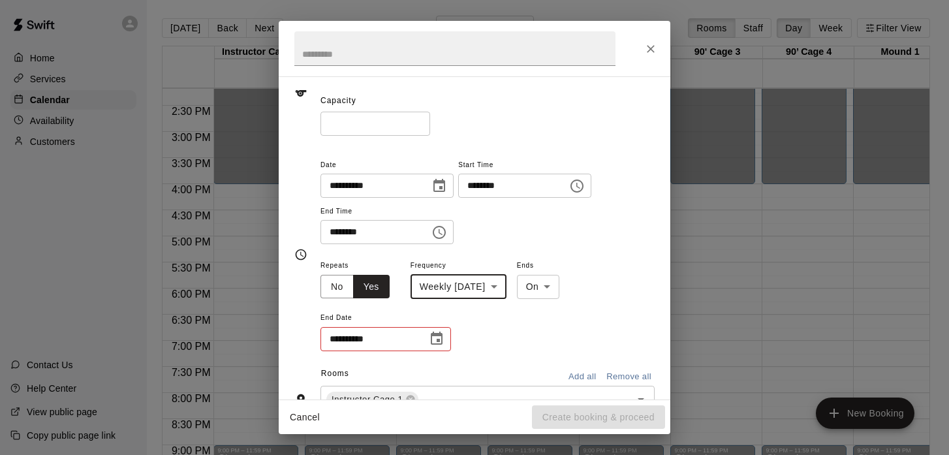
click at [432, 341] on icon "Choose date" at bounding box center [437, 339] width 16 height 16
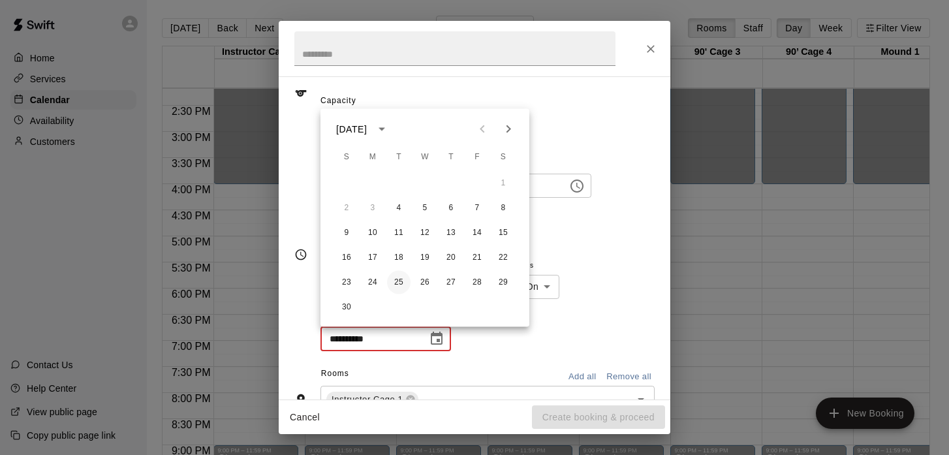
click at [399, 279] on button "25" at bounding box center [398, 282] width 23 height 23
type input "**********"
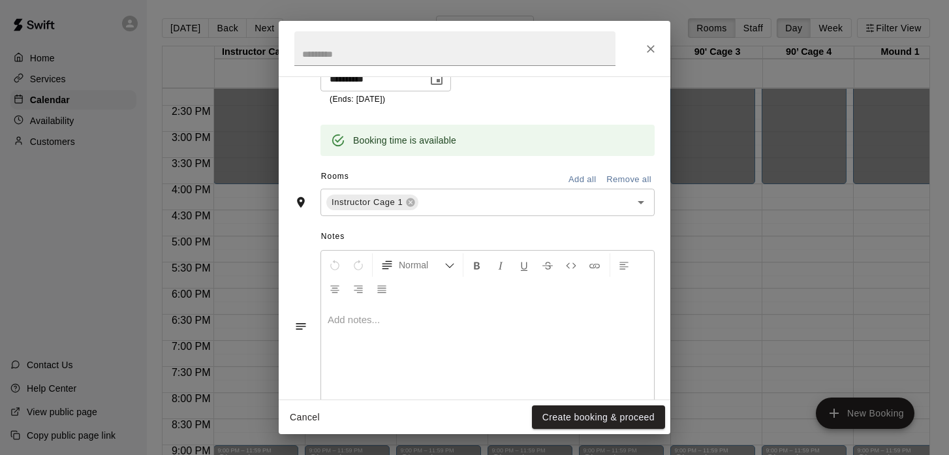
scroll to position [352, 0]
click at [596, 419] on button "Create booking & proceed" at bounding box center [598, 417] width 133 height 24
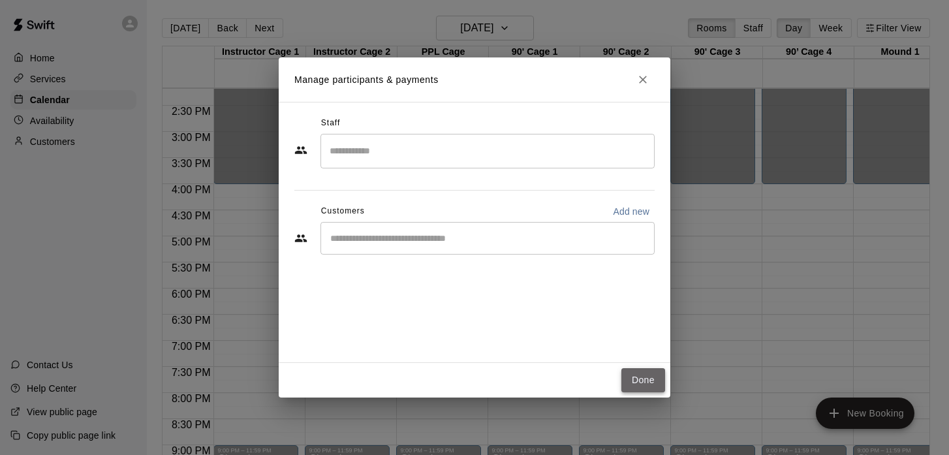
click at [643, 374] on button "Done" at bounding box center [643, 380] width 44 height 24
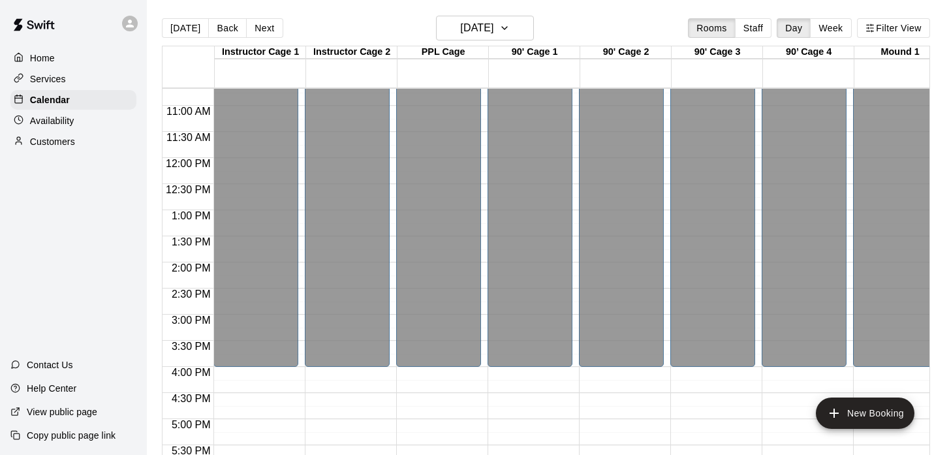
scroll to position [664, 0]
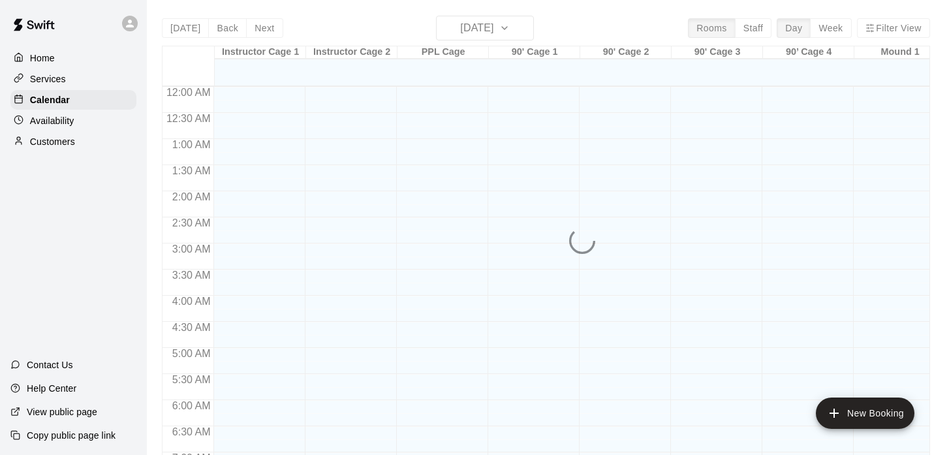
scroll to position [647, 0]
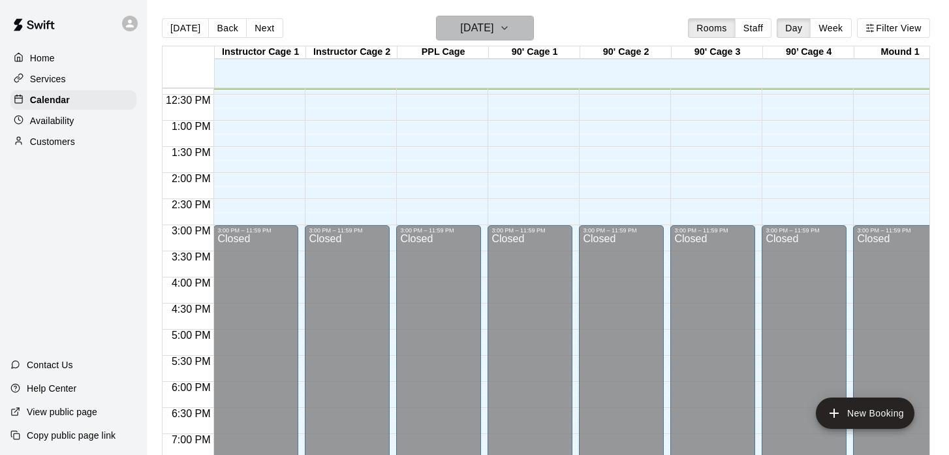
click at [493, 19] on h6 "[DATE]" at bounding box center [476, 28] width 33 height 18
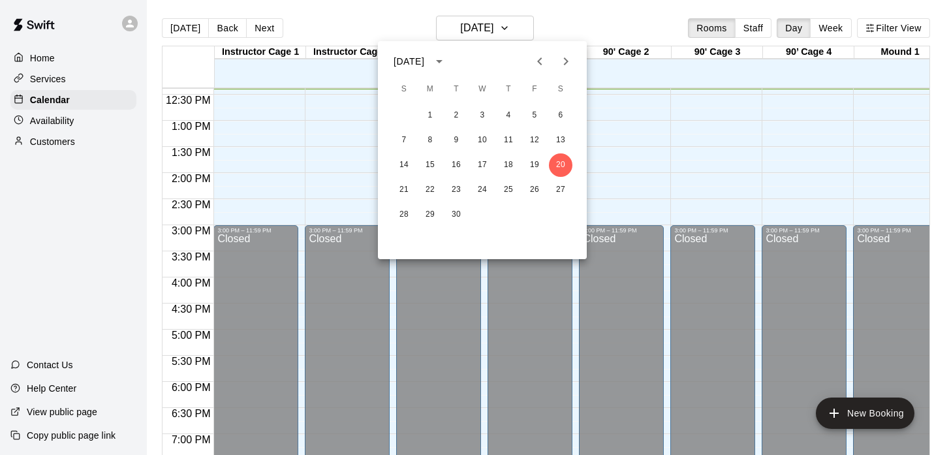
click at [568, 63] on icon "Next month" at bounding box center [566, 62] width 16 height 16
click at [449, 138] on button "4" at bounding box center [455, 140] width 23 height 23
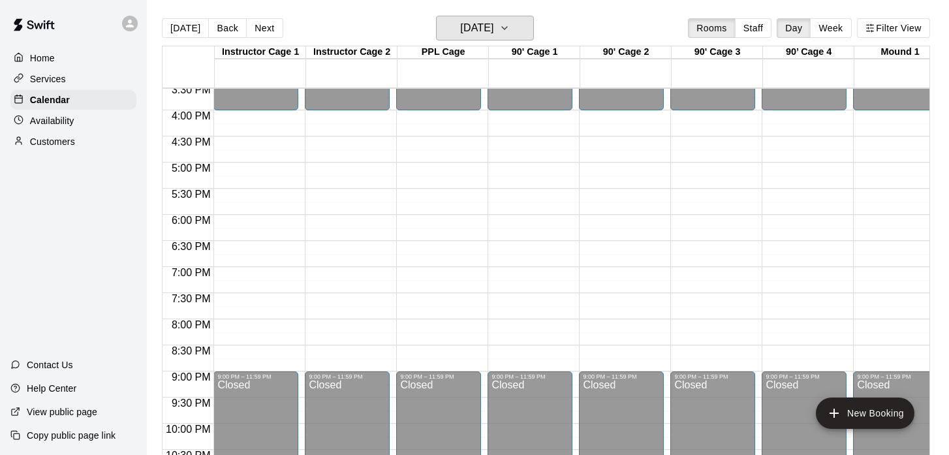
scroll to position [811, 0]
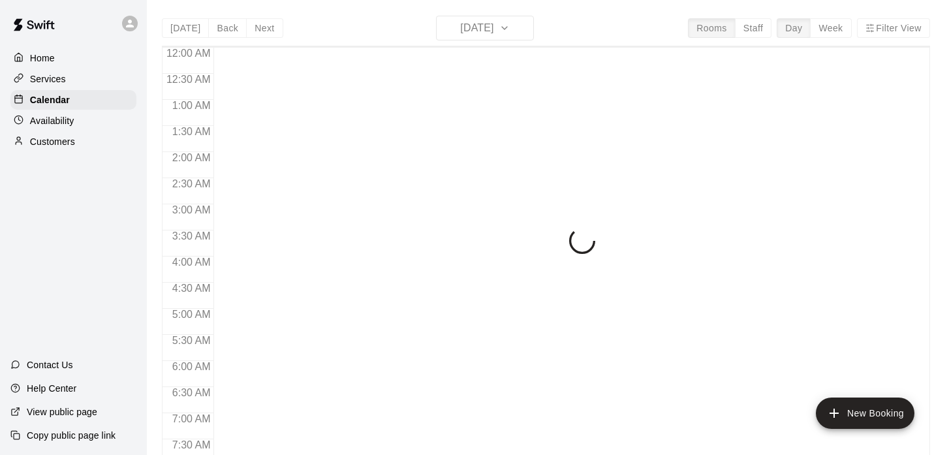
scroll to position [647, 0]
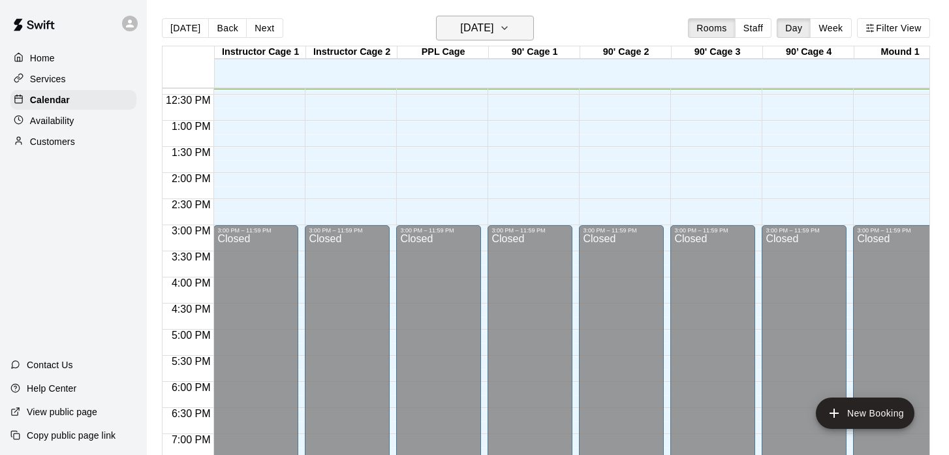
click at [507, 28] on icon "button" at bounding box center [504, 28] width 5 height 3
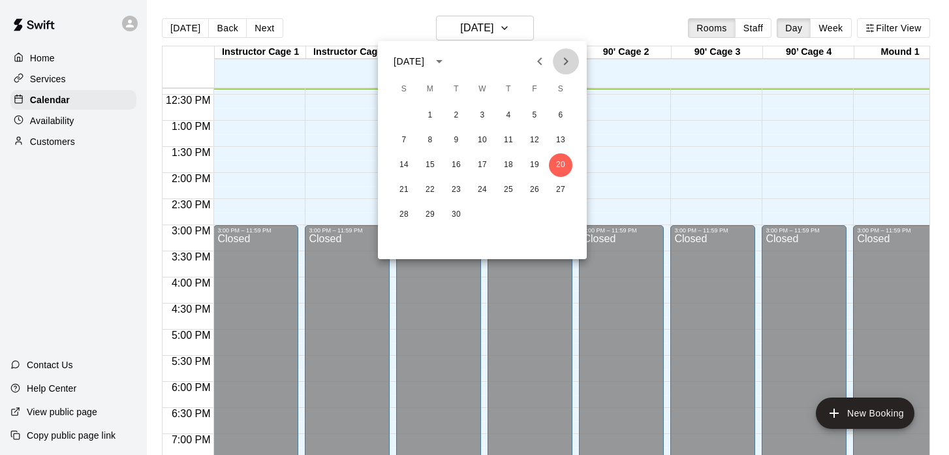
click at [566, 63] on icon "Next month" at bounding box center [566, 61] width 5 height 8
click at [456, 138] on button "4" at bounding box center [455, 140] width 23 height 23
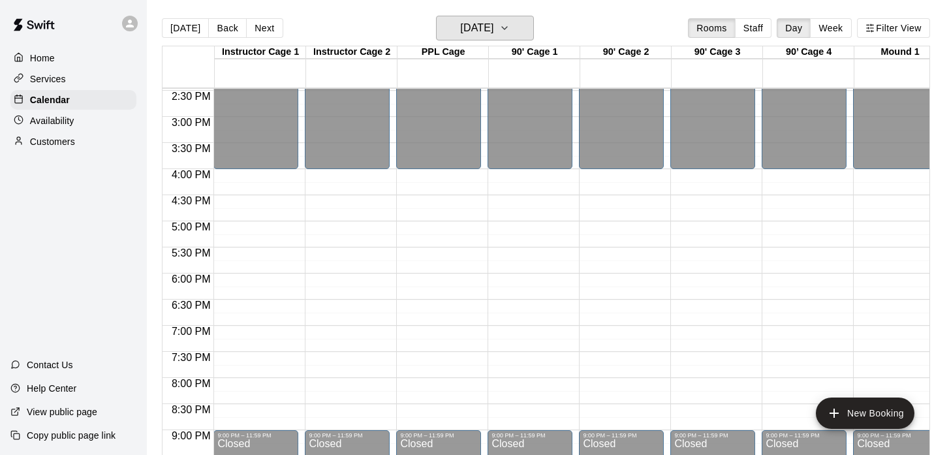
scroll to position [754, 0]
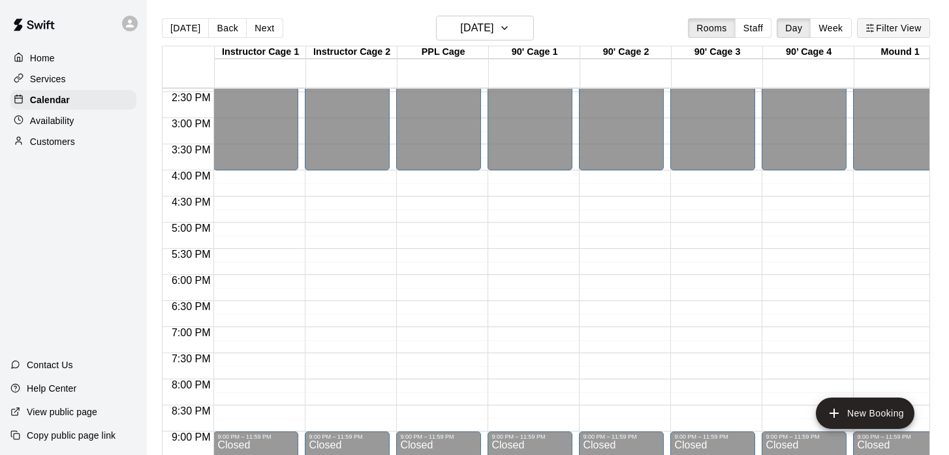
click at [884, 26] on button "Filter View" at bounding box center [893, 28] width 73 height 20
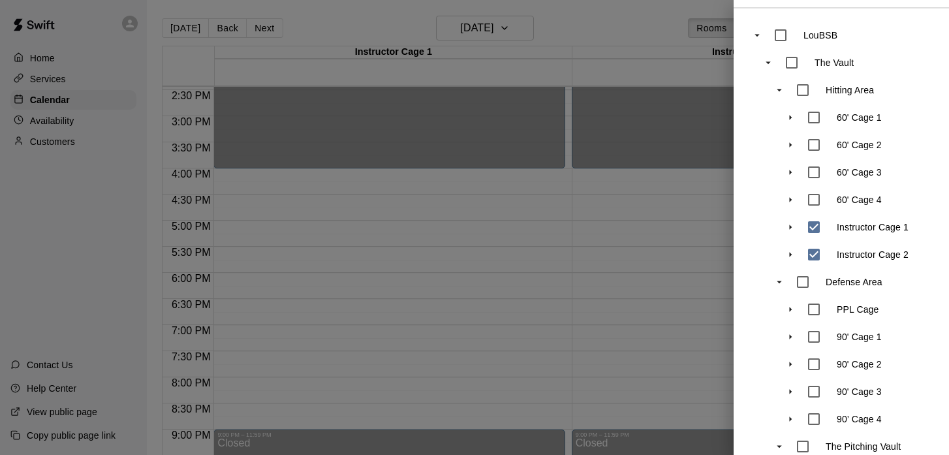
scroll to position [0, 0]
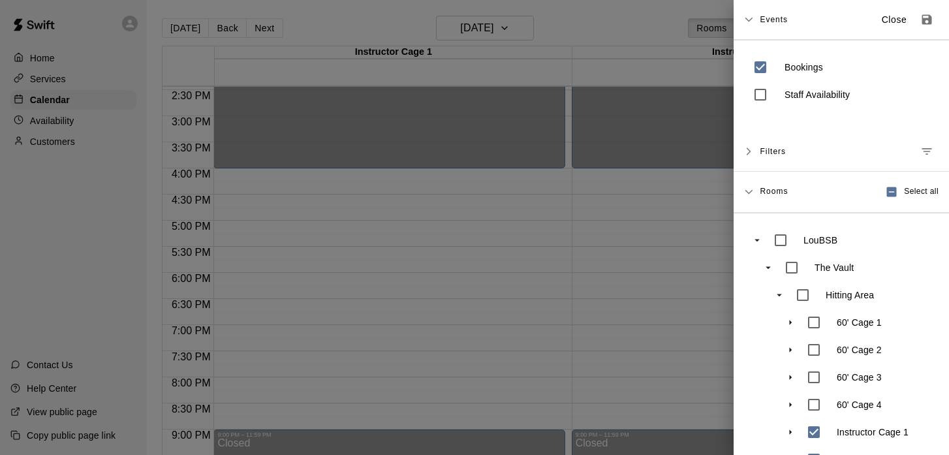
click at [923, 19] on icon "Save as default view" at bounding box center [927, 20] width 10 height 10
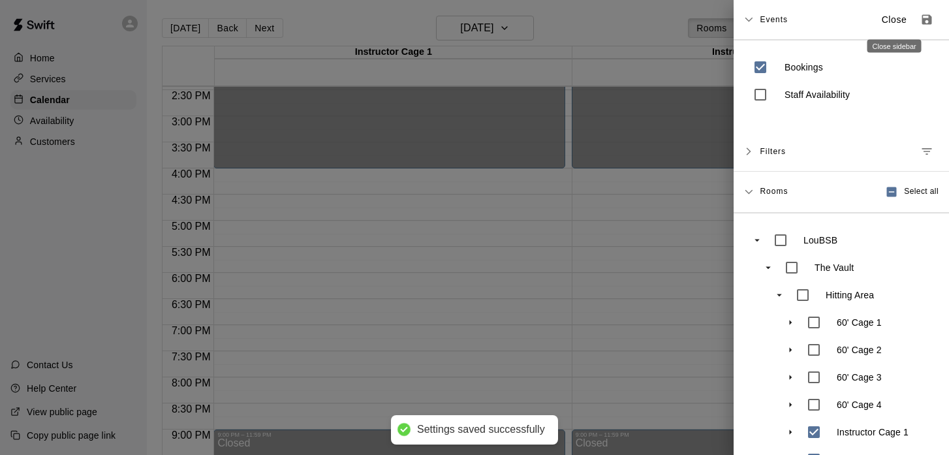
click at [893, 22] on p "Close" at bounding box center [894, 20] width 25 height 14
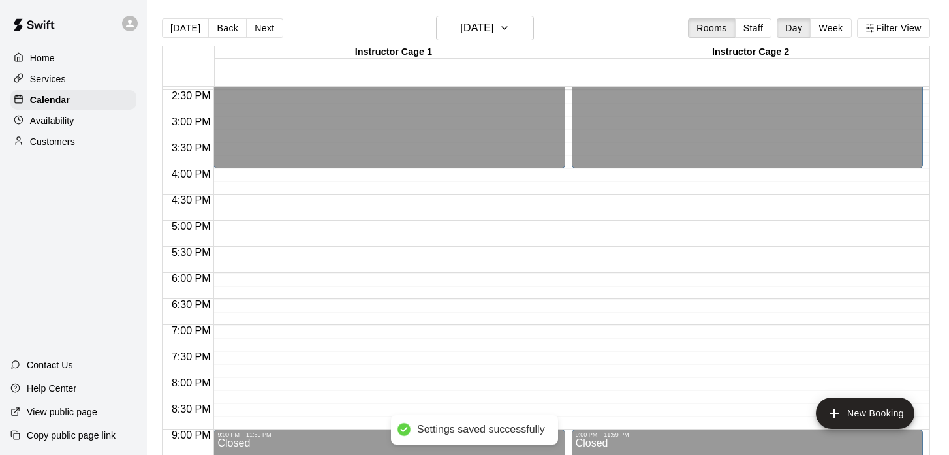
scroll to position [774, 0]
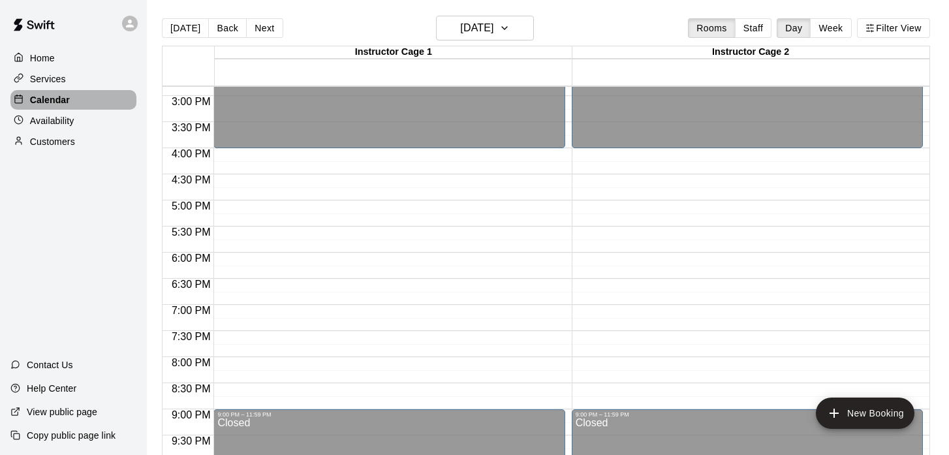
click at [112, 101] on div "Calendar" at bounding box center [73, 100] width 126 height 20
click at [885, 23] on button "Filter View" at bounding box center [893, 28] width 73 height 20
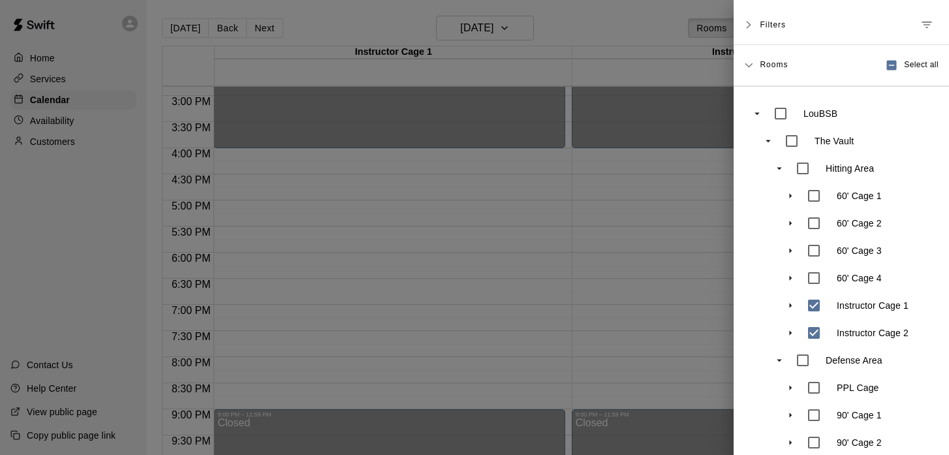
scroll to position [0, 0]
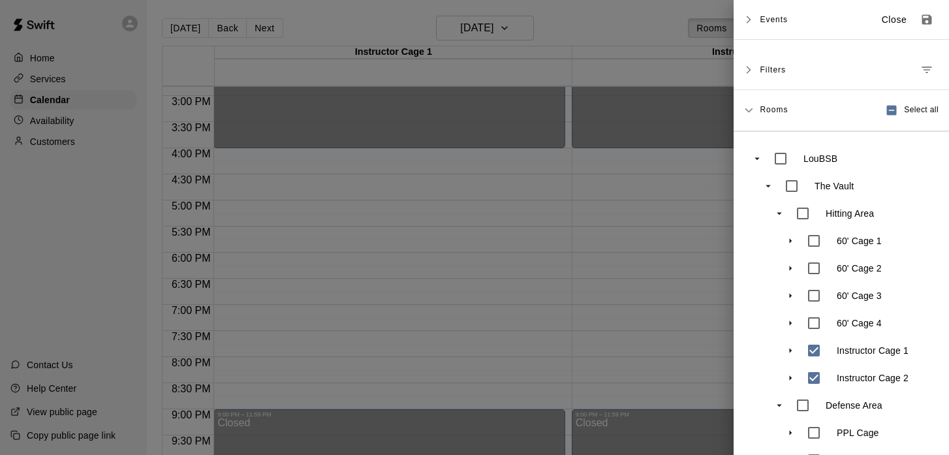
click at [753, 68] on icon at bounding box center [748, 69] width 9 height 9
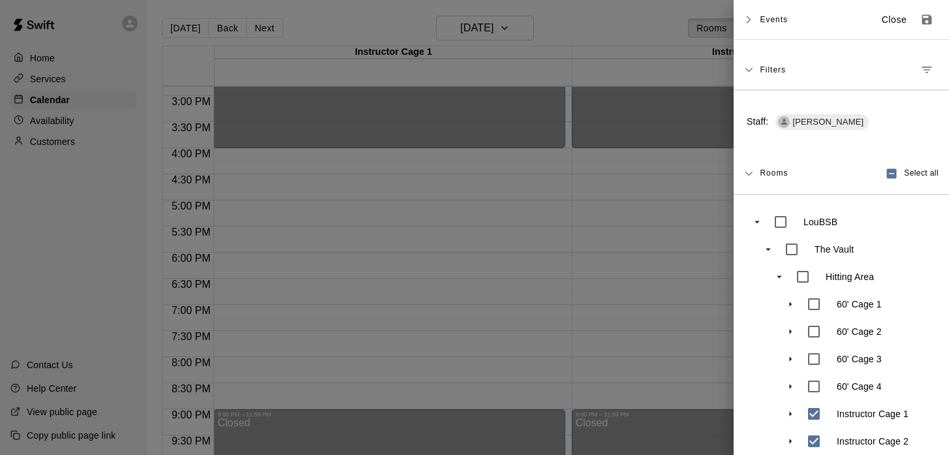
click at [800, 123] on span "Colin Lyman" at bounding box center [828, 122] width 82 height 12
click at [760, 22] on span "Events" at bounding box center [774, 19] width 28 height 23
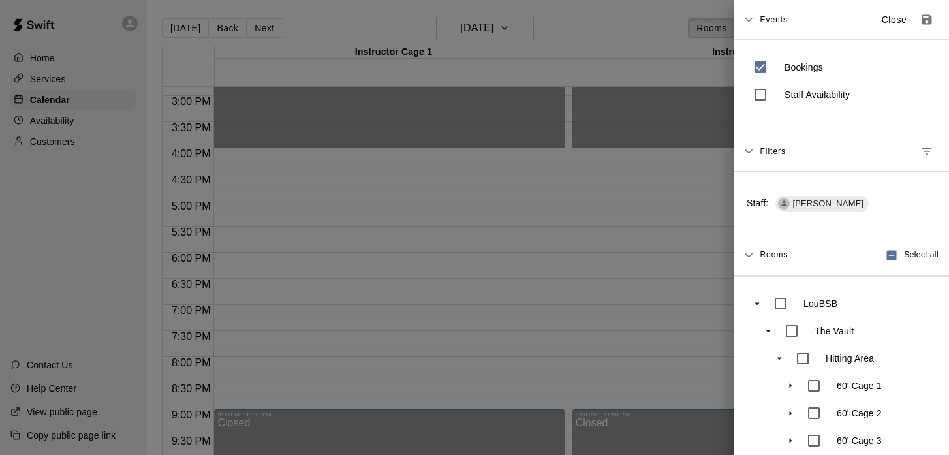
click at [926, 149] on icon "Manage filters" at bounding box center [926, 151] width 13 height 13
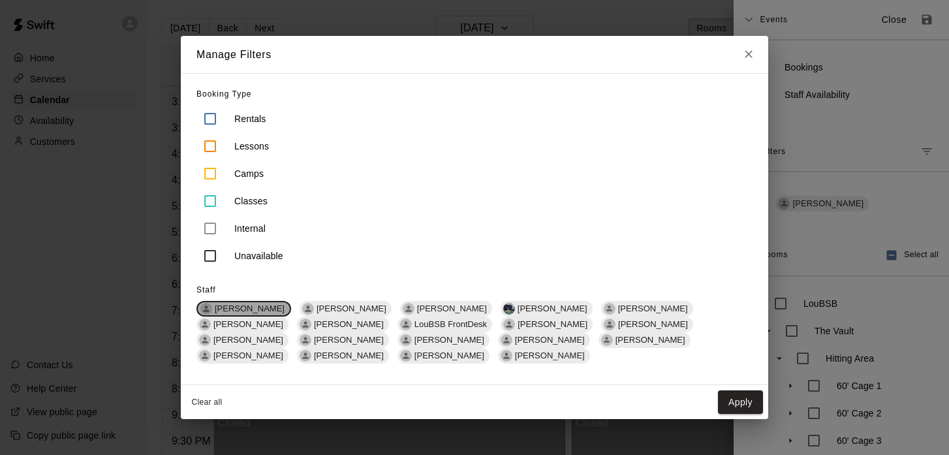
click at [244, 313] on span "Colin Lyman" at bounding box center [250, 308] width 80 height 10
click at [729, 394] on button "Apply" at bounding box center [740, 402] width 45 height 24
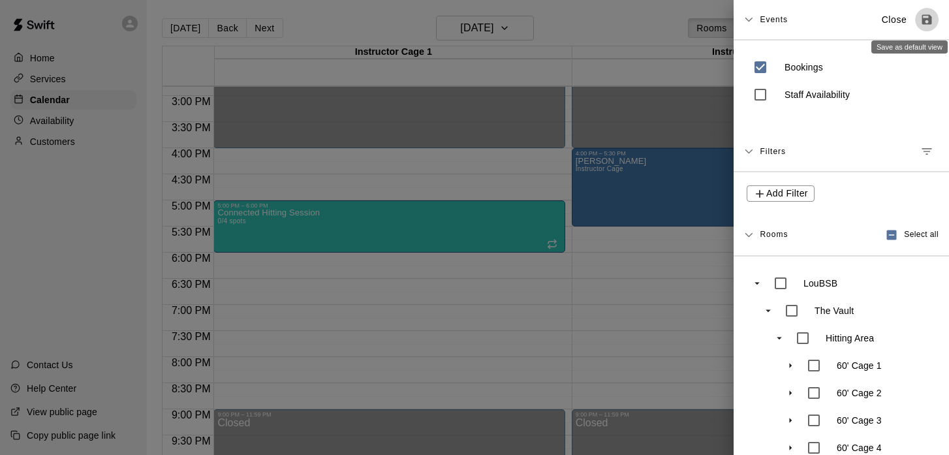
click at [928, 20] on icon "Save as default view" at bounding box center [927, 20] width 10 height 10
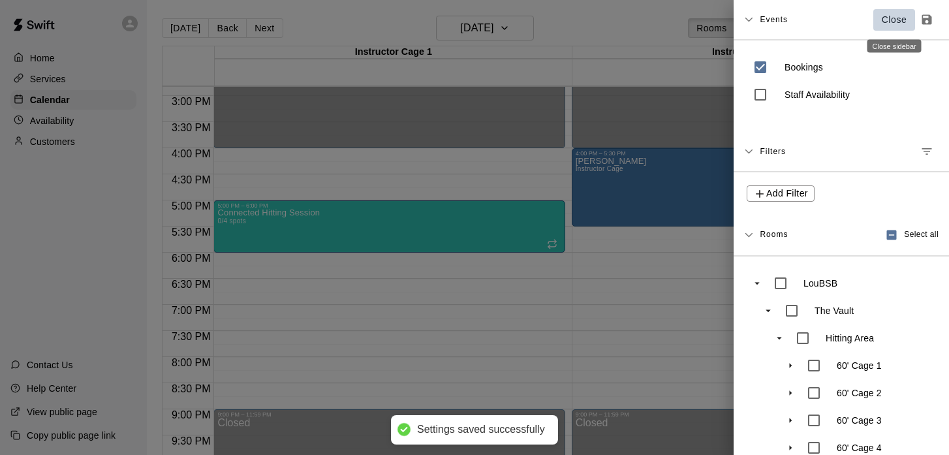
click at [893, 22] on p "Close" at bounding box center [894, 20] width 25 height 14
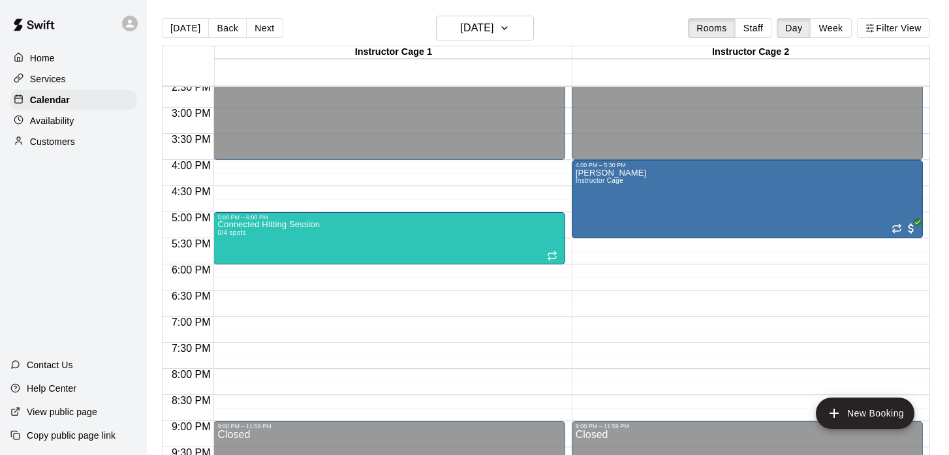
scroll to position [762, 0]
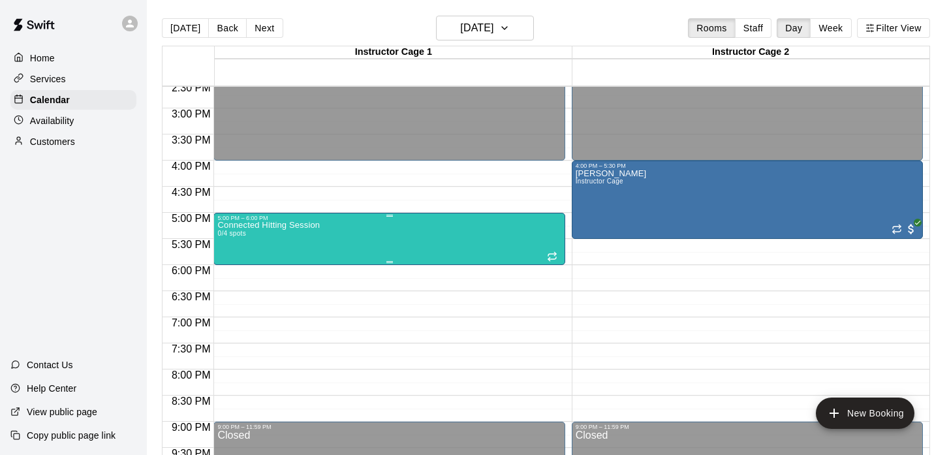
click at [510, 236] on div "Connected Hitting Session 0/4 spots" at bounding box center [388, 448] width 343 height 455
click at [227, 234] on icon "edit" at bounding box center [231, 235] width 16 height 16
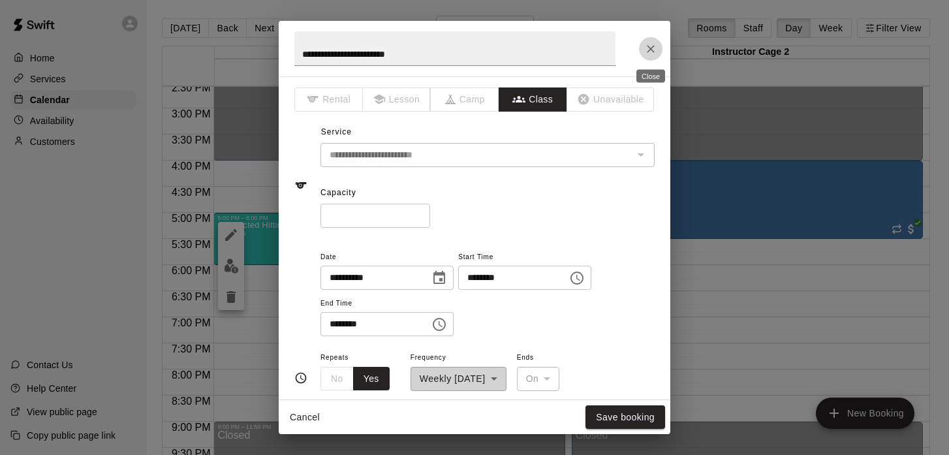
click at [649, 44] on icon "Close" at bounding box center [650, 48] width 13 height 13
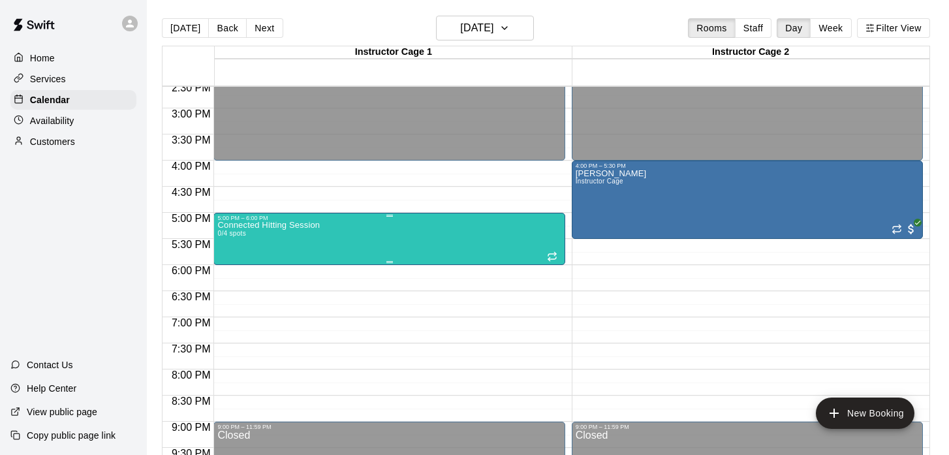
click at [266, 240] on div "Connected Hitting Session 0/4 spots" at bounding box center [268, 448] width 102 height 455
click at [489, 322] on div at bounding box center [474, 227] width 949 height 455
click at [518, 34] on button "[DATE]" at bounding box center [485, 28] width 98 height 25
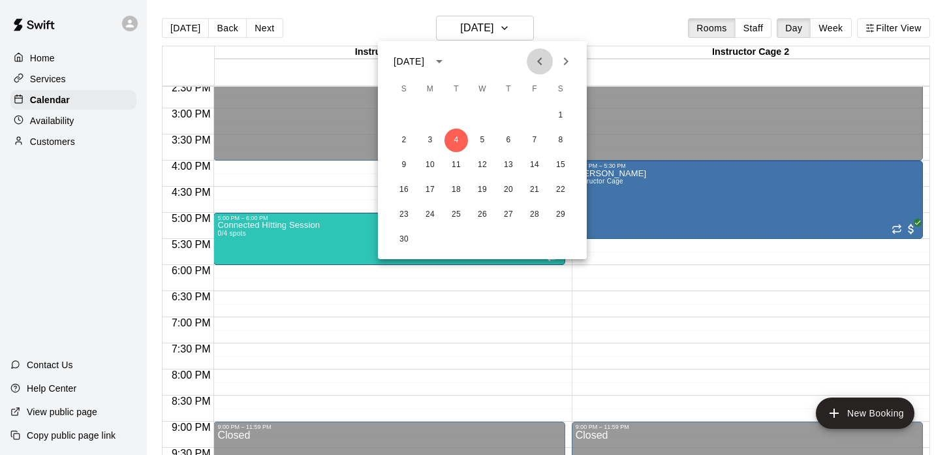
click at [532, 58] on icon "Previous month" at bounding box center [540, 62] width 16 height 16
drag, startPoint x: 508, startPoint y: 193, endPoint x: 526, endPoint y: 134, distance: 62.0
click at [511, 174] on div "1 2 3 4 5 6 7 8 9 10 11 12 13 14 15 16 17 18 19 20 21 22 23 24 25 26 27 28 29 3…" at bounding box center [482, 164] width 209 height 125
click at [512, 193] on button "23" at bounding box center [508, 189] width 23 height 23
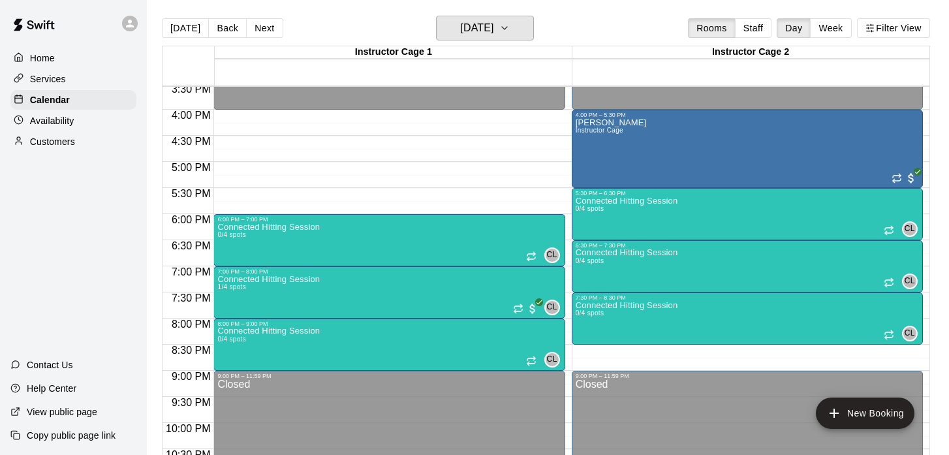
scroll to position [826, 0]
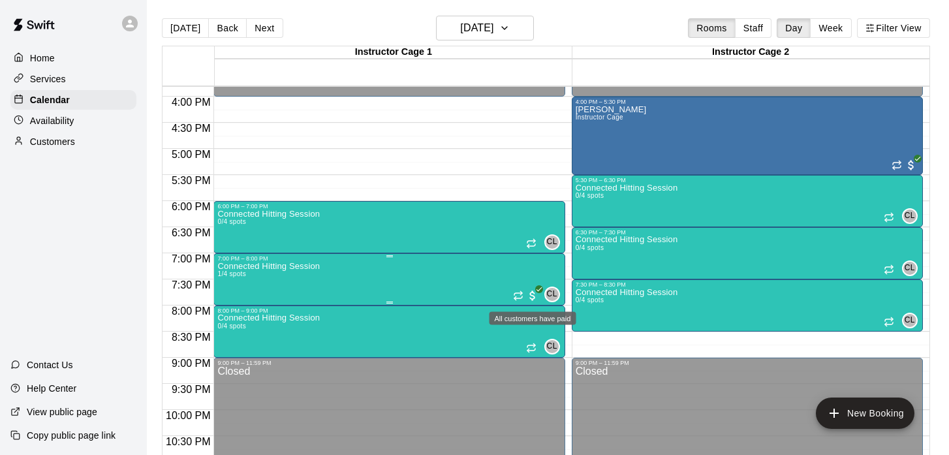
click at [533, 295] on span "All customers have paid" at bounding box center [532, 295] width 13 height 13
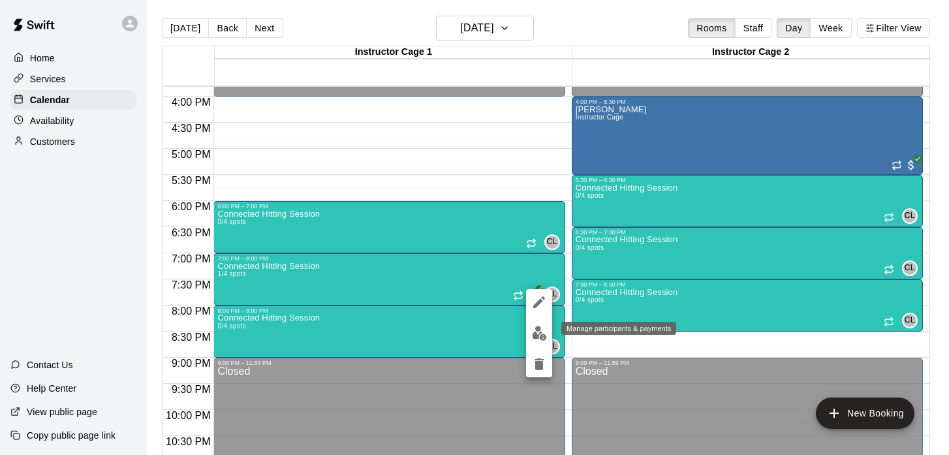
click at [541, 331] on img "edit" at bounding box center [539, 333] width 15 height 15
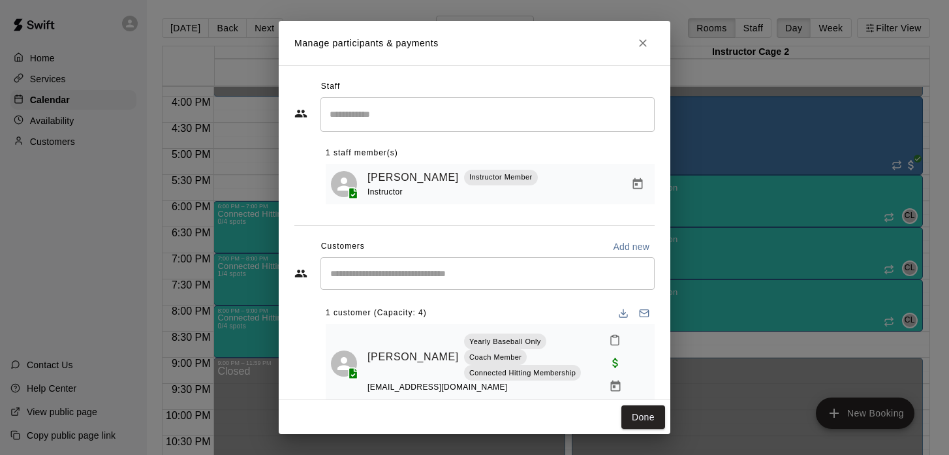
scroll to position [5, 0]
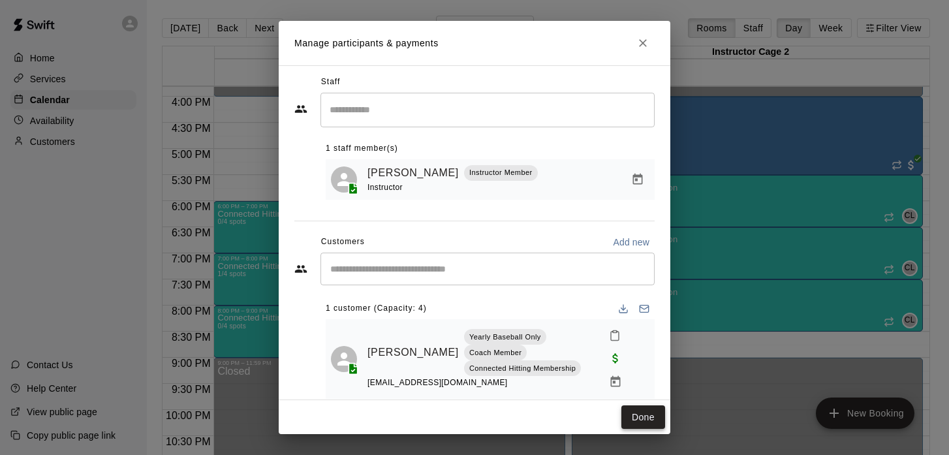
click at [641, 416] on button "Done" at bounding box center [643, 417] width 44 height 24
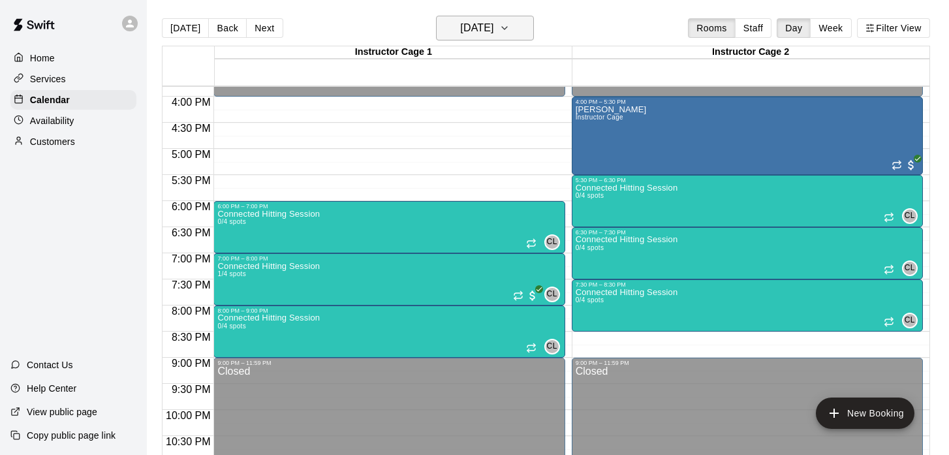
click at [510, 31] on icon "button" at bounding box center [504, 28] width 10 height 16
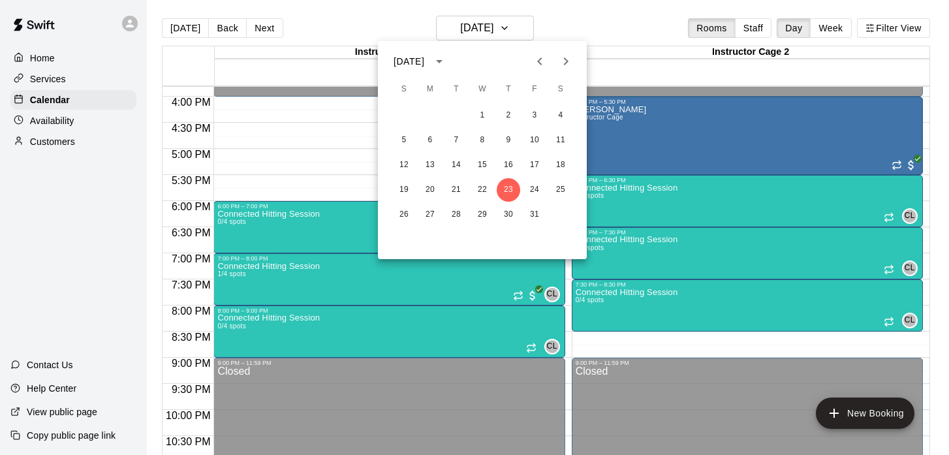
click at [269, 116] on div at bounding box center [474, 227] width 949 height 455
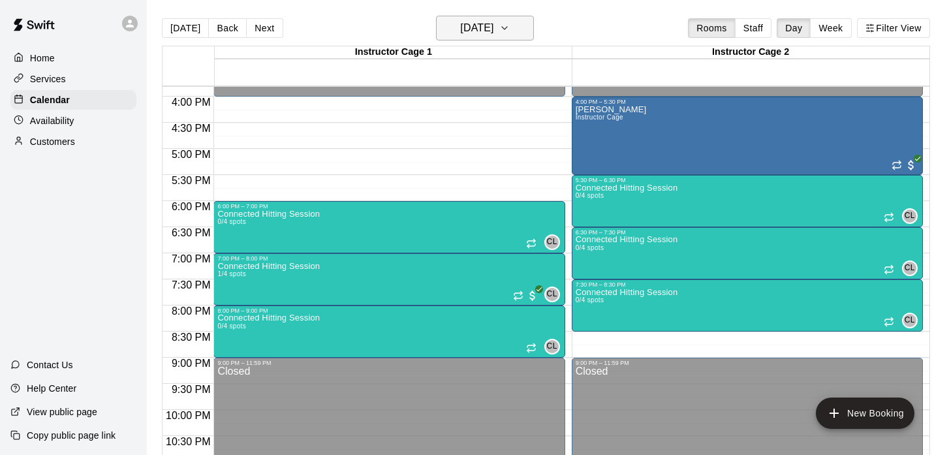
click at [510, 24] on icon "button" at bounding box center [504, 28] width 10 height 16
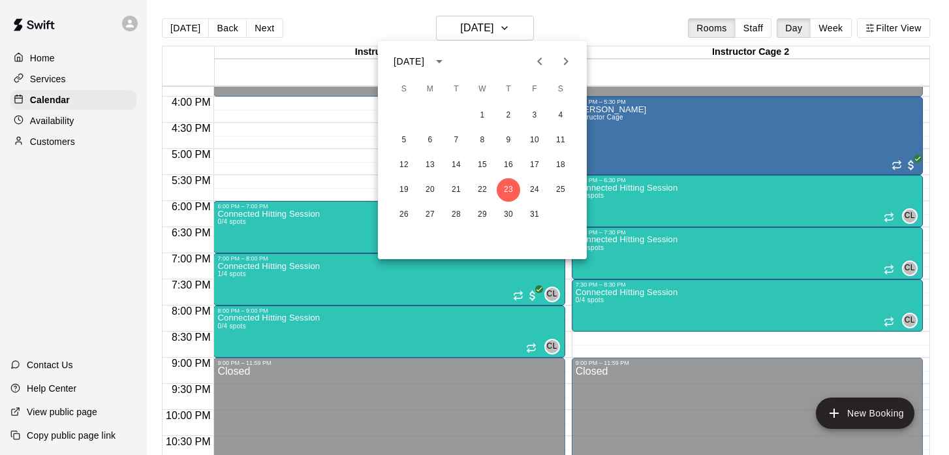
click at [332, 103] on div at bounding box center [474, 227] width 949 height 455
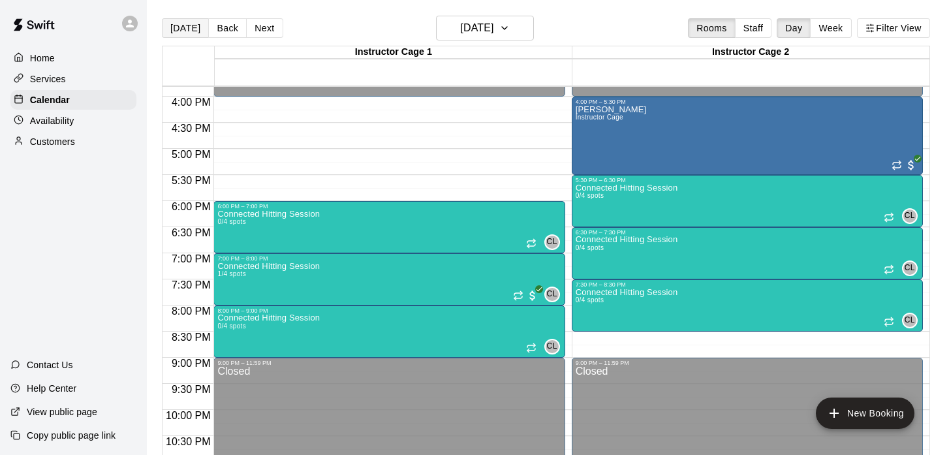
click at [194, 33] on button "[DATE]" at bounding box center [185, 28] width 47 height 20
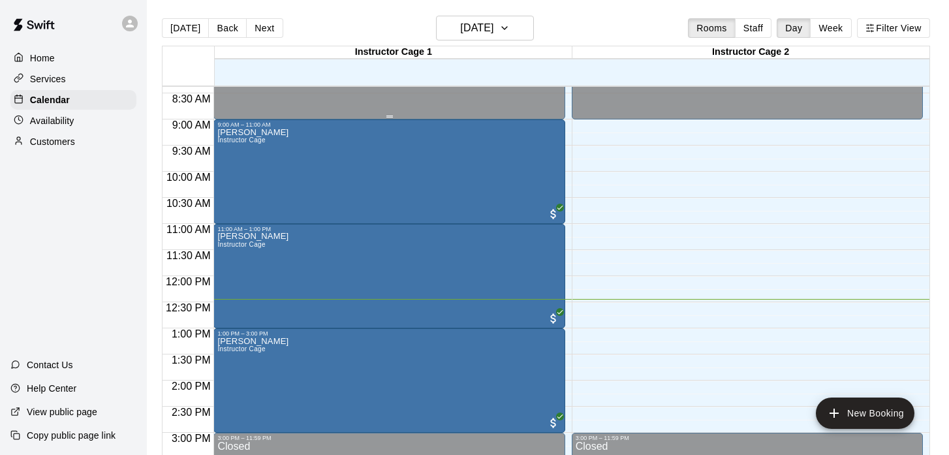
scroll to position [434, 0]
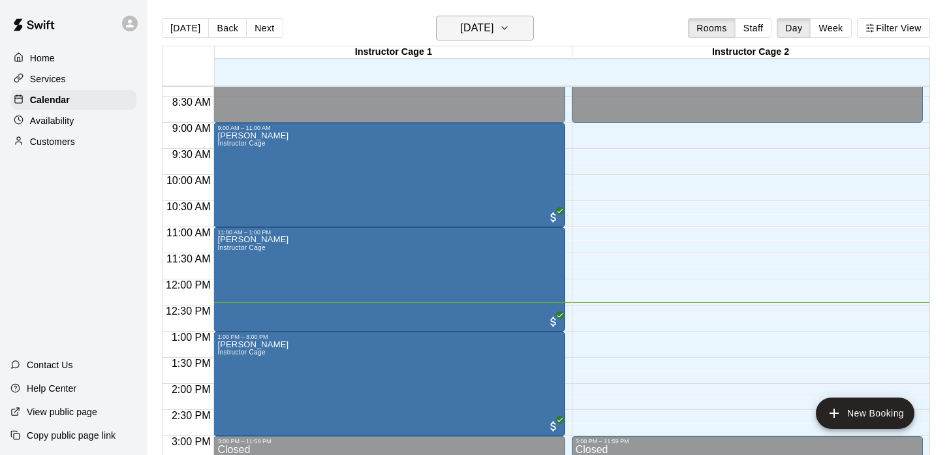
click at [493, 31] on h6 "[DATE]" at bounding box center [476, 28] width 33 height 18
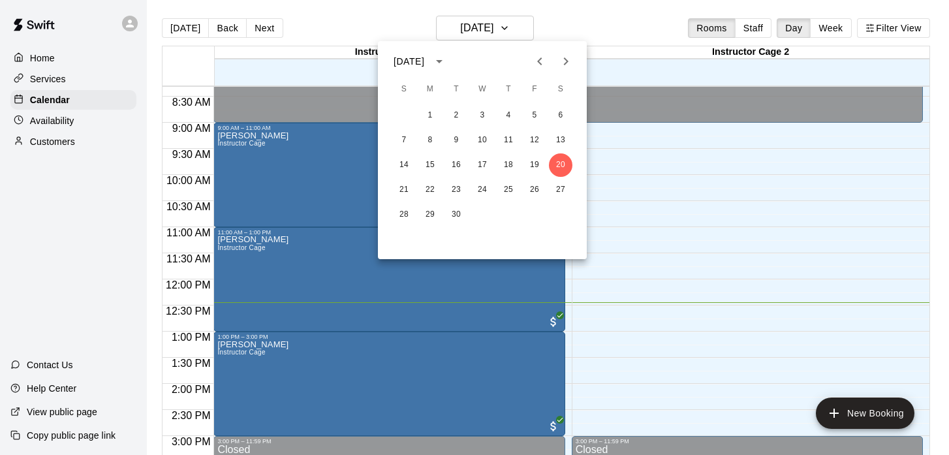
click at [565, 64] on icon "Next month" at bounding box center [566, 61] width 5 height 8
click at [484, 114] on button "1" at bounding box center [482, 115] width 23 height 23
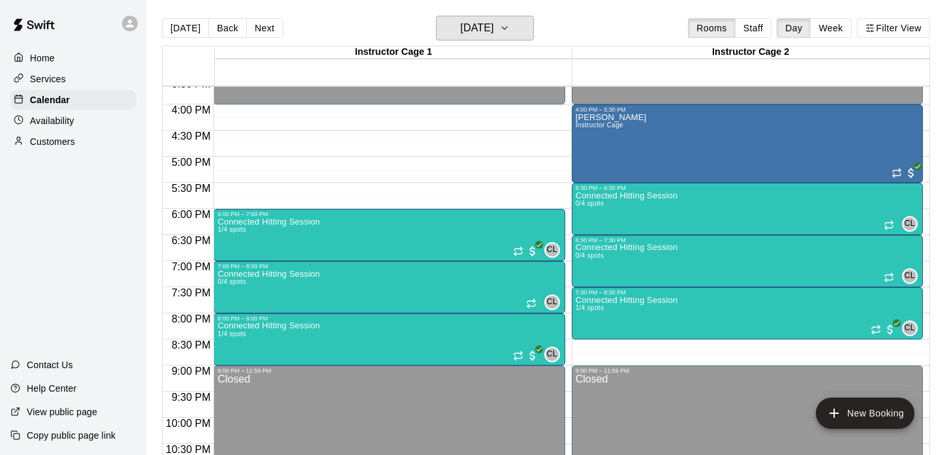
scroll to position [820, 0]
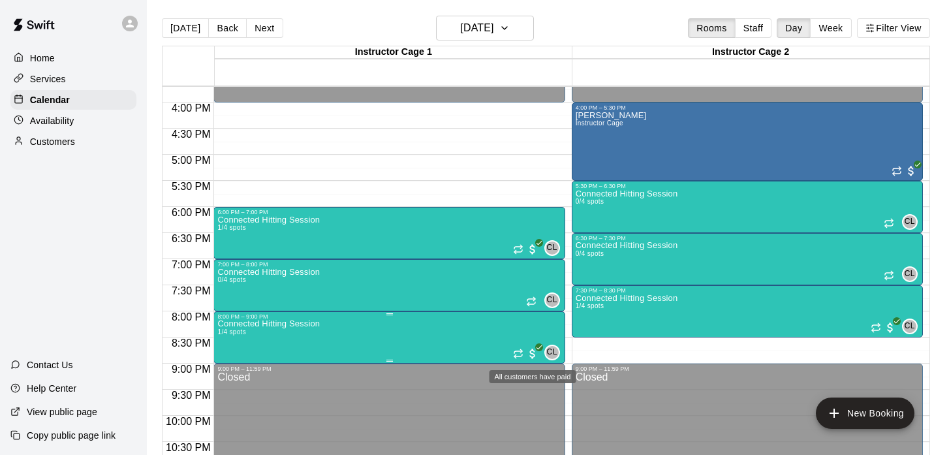
click at [537, 353] on span "All customers have paid" at bounding box center [532, 353] width 13 height 13
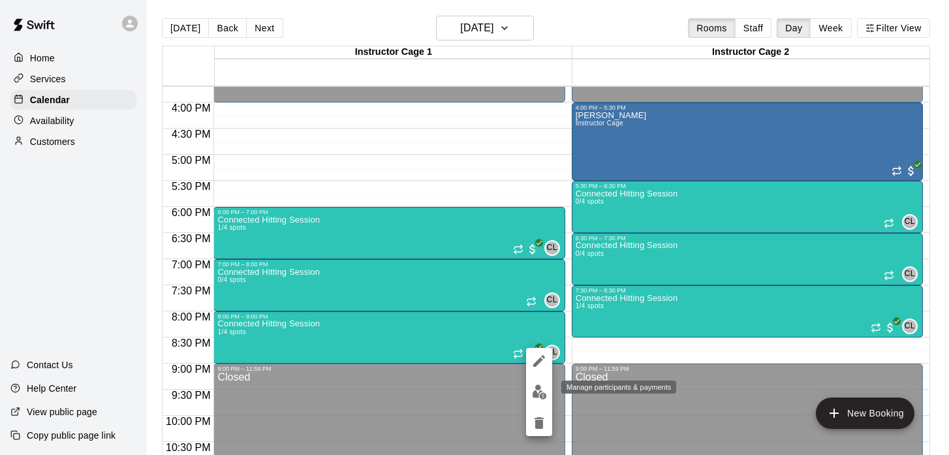
click at [542, 396] on img "edit" at bounding box center [539, 391] width 15 height 15
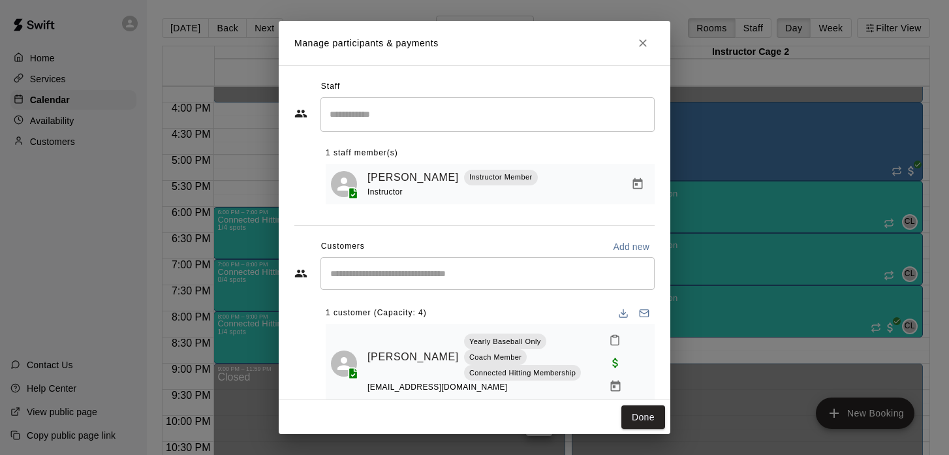
scroll to position [5, 0]
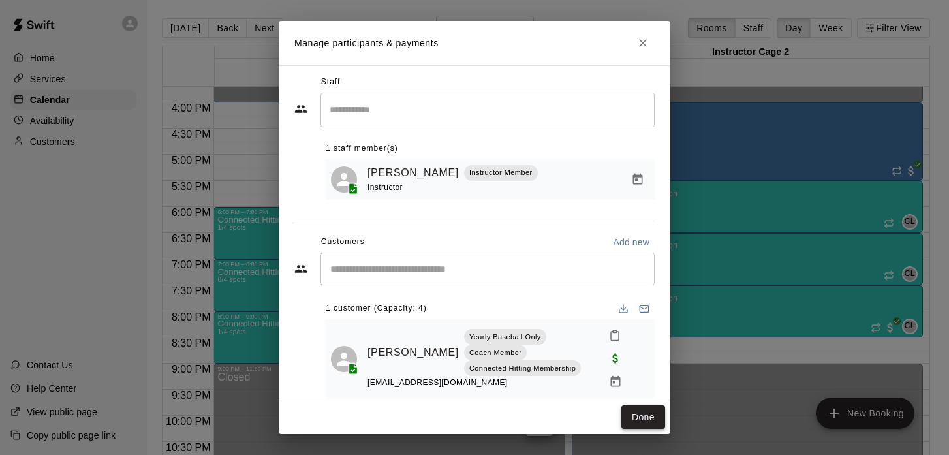
click at [648, 416] on button "Done" at bounding box center [643, 417] width 44 height 24
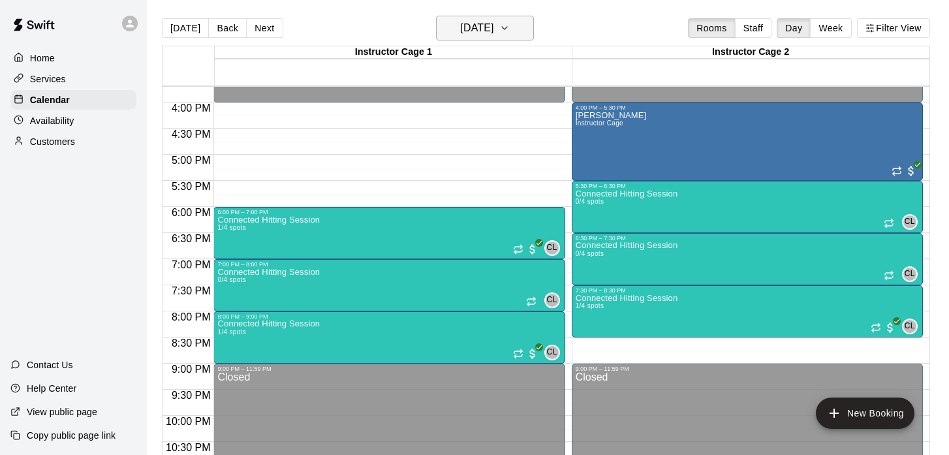
click at [510, 31] on icon "button" at bounding box center [504, 28] width 10 height 16
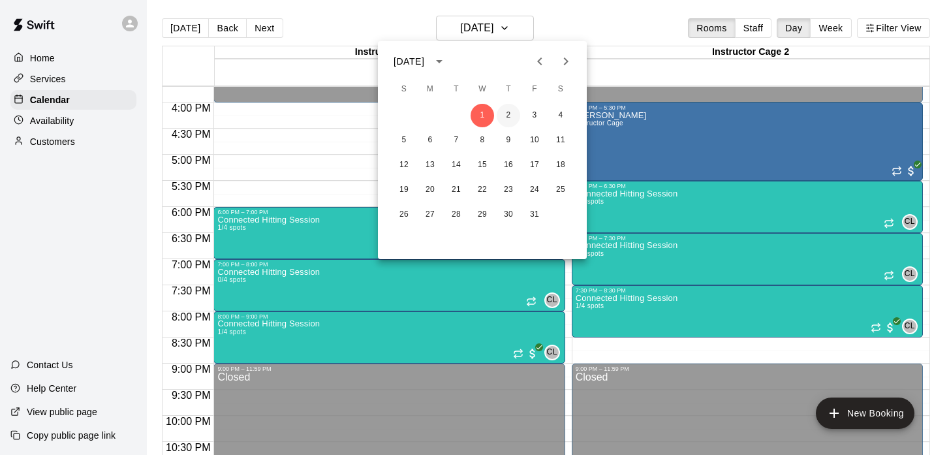
click at [507, 121] on button "2" at bounding box center [508, 115] width 23 height 23
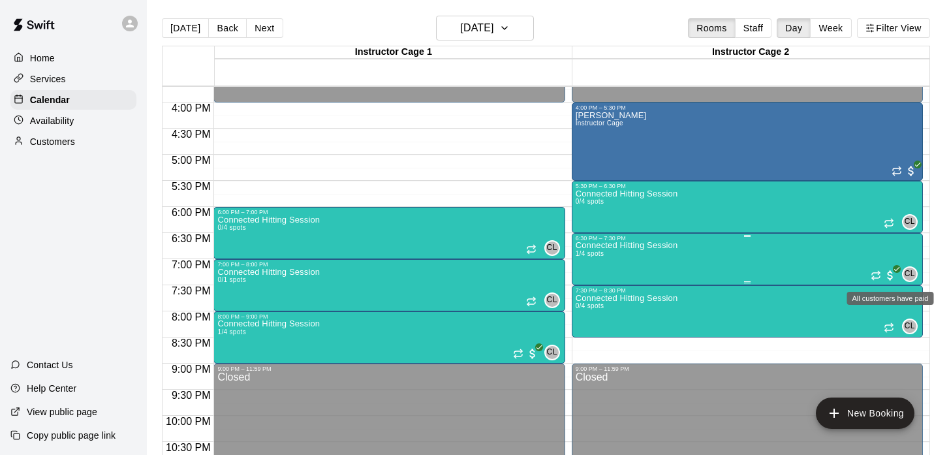
click at [891, 274] on span "All customers have paid" at bounding box center [890, 275] width 13 height 13
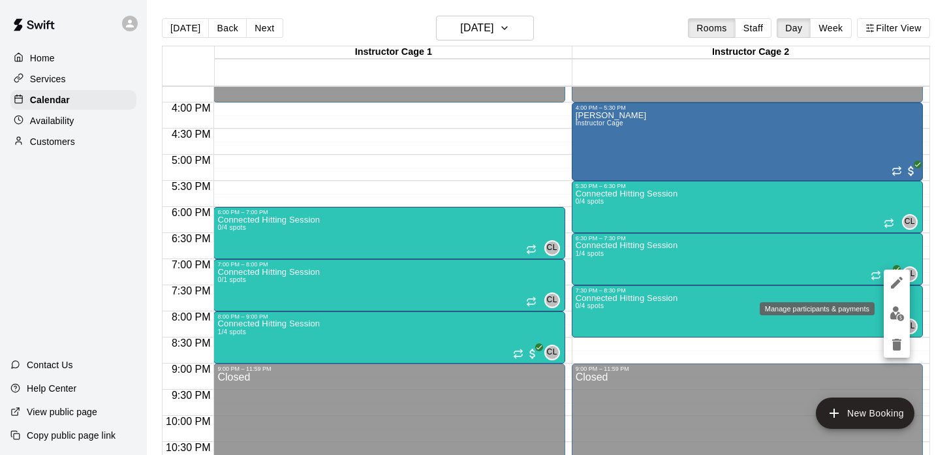
click at [899, 318] on img "edit" at bounding box center [897, 313] width 15 height 15
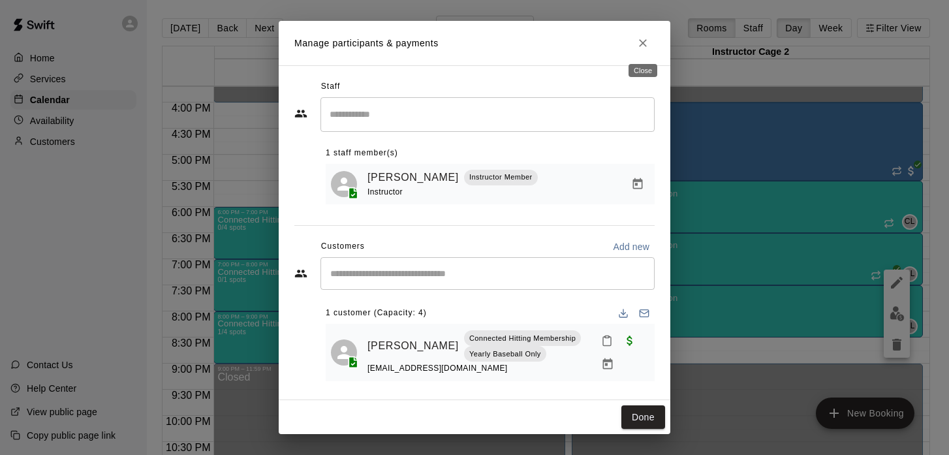
click at [642, 46] on icon "Close" at bounding box center [642, 43] width 13 height 13
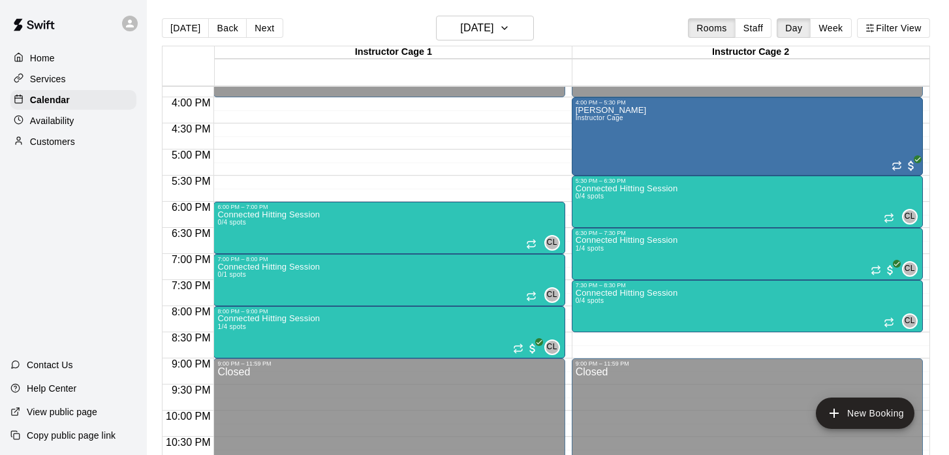
scroll to position [834, 0]
